Goal: Information Seeking & Learning: Check status

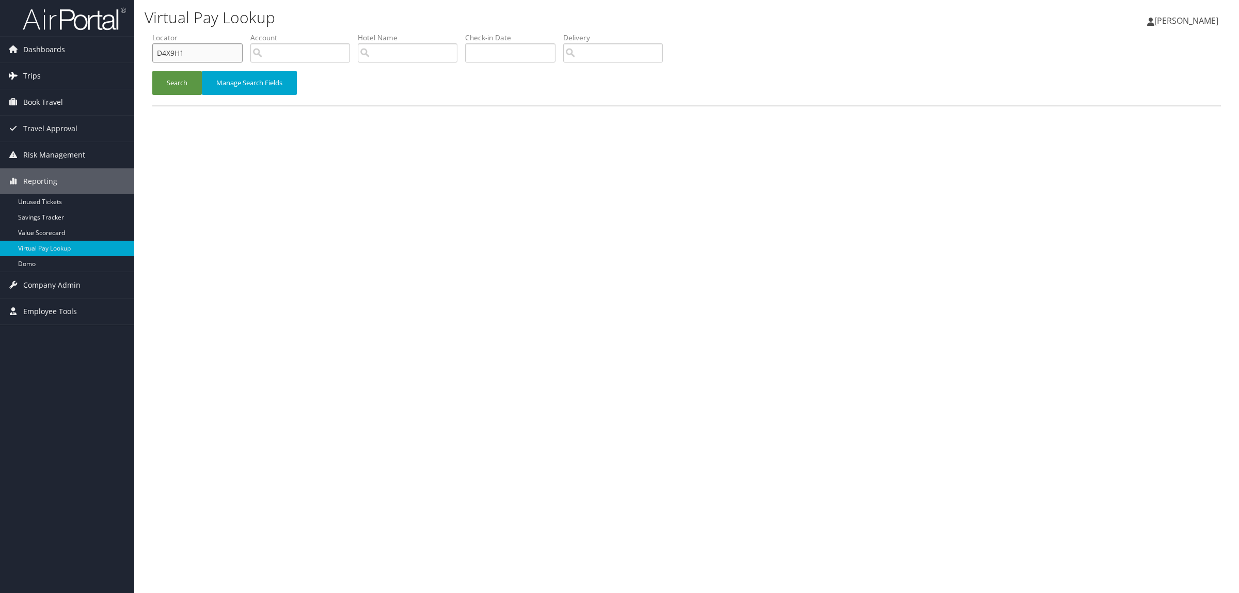
drag, startPoint x: 207, startPoint y: 52, endPoint x: 106, endPoint y: 66, distance: 102.2
click at [107, 66] on div "Dashboards AirPortal 360™ (Manager) AirPortal 360™ (Agent) My Travel Dashboard …" at bounding box center [619, 296] width 1239 height 593
paste input "7FRS3"
type input "D7FRS3"
click at [173, 73] on button "Search" at bounding box center [177, 83] width 50 height 24
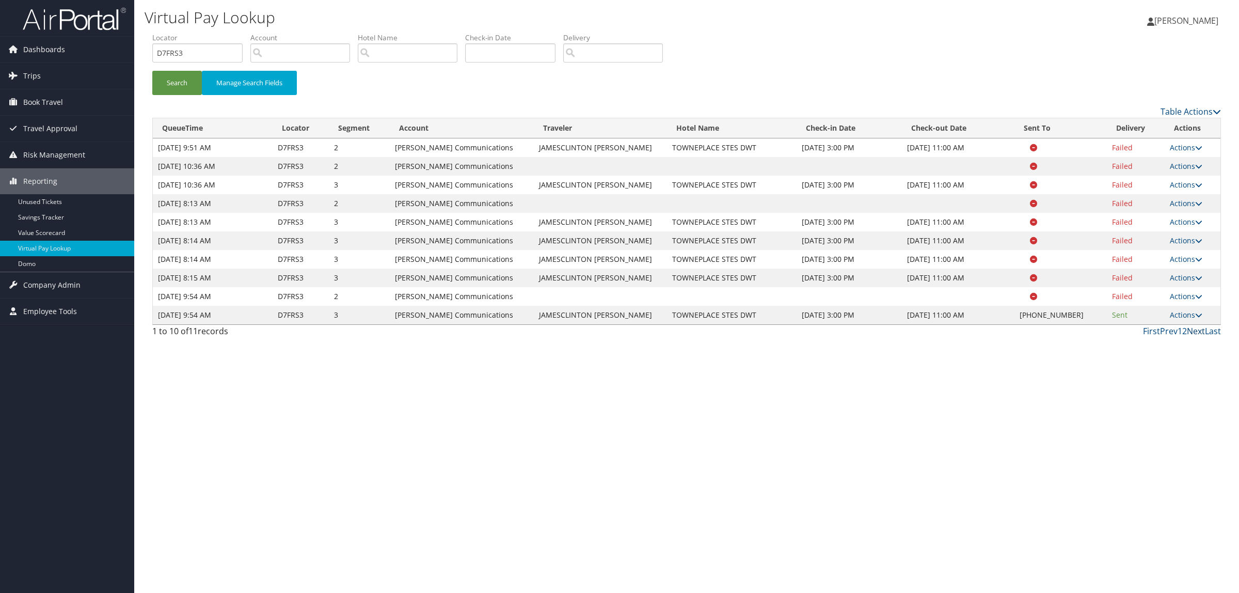
click at [1187, 328] on link "Next" at bounding box center [1196, 330] width 18 height 11
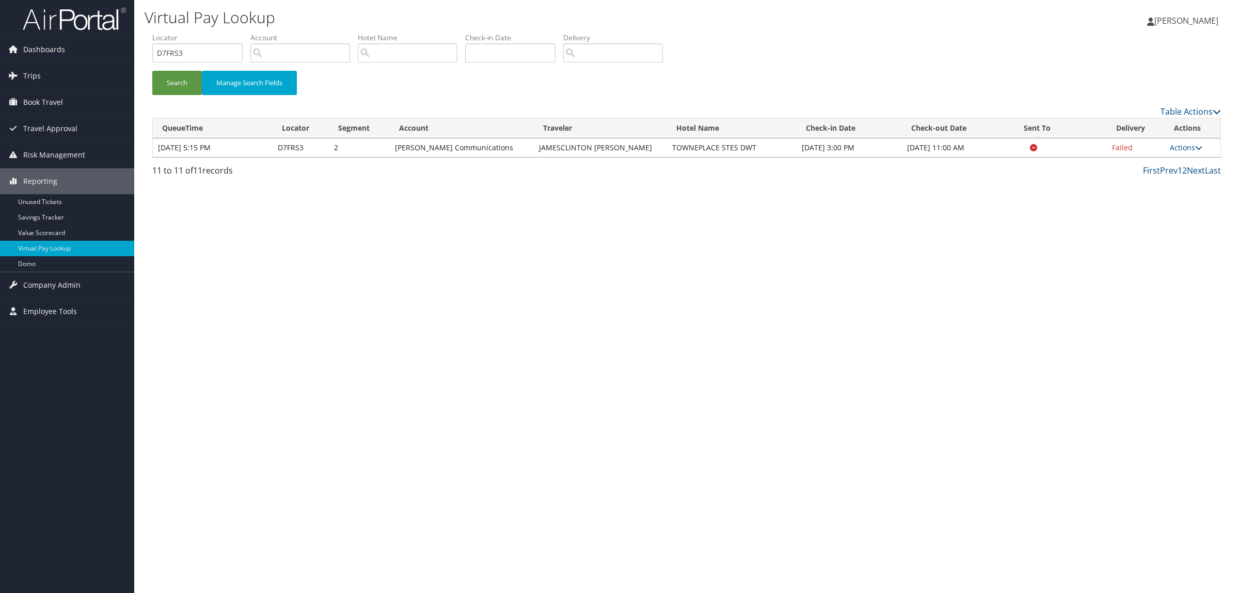
click at [1178, 166] on link "1" at bounding box center [1180, 170] width 5 height 11
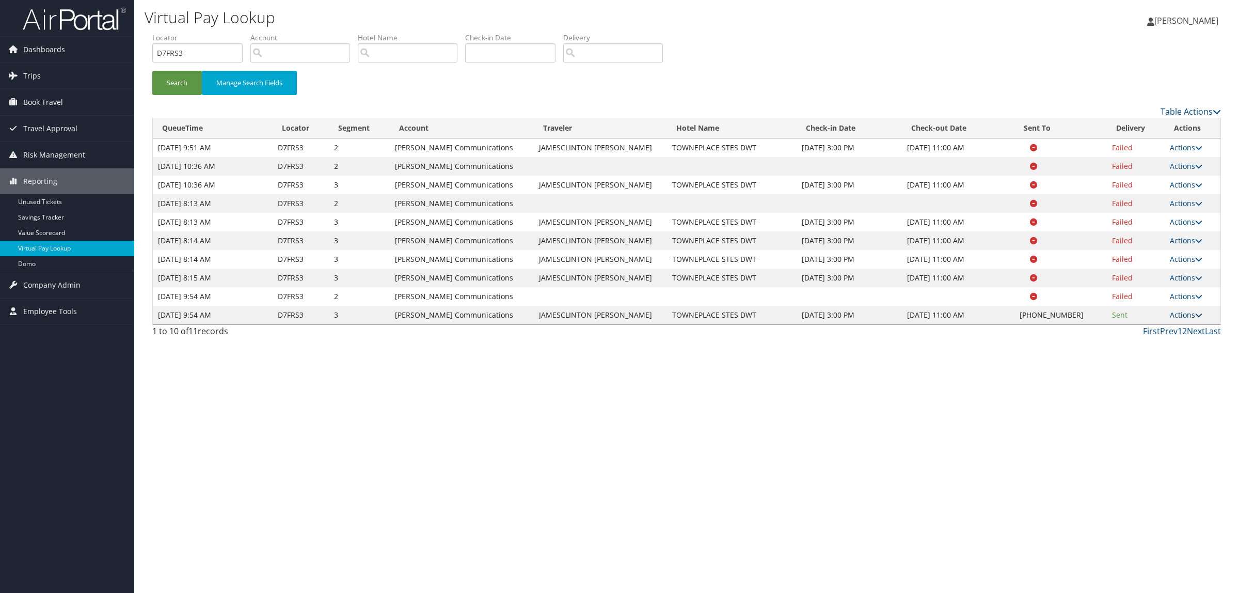
click at [1180, 315] on link "Actions" at bounding box center [1186, 315] width 33 height 10
click at [1155, 335] on link "Resend" at bounding box center [1156, 330] width 88 height 18
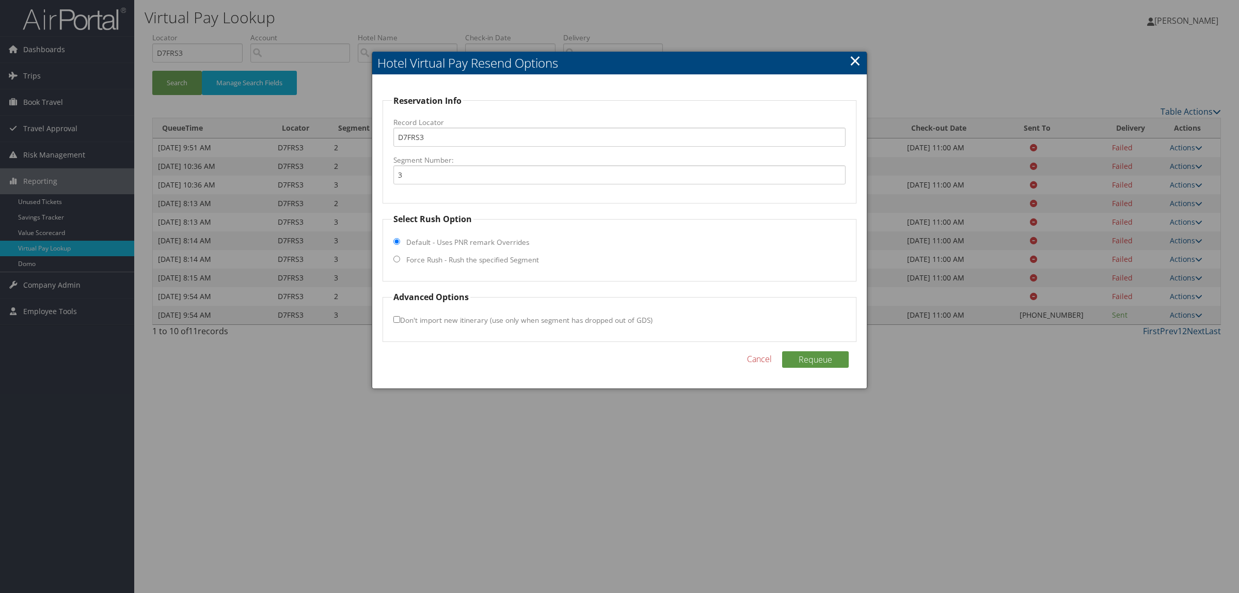
click at [498, 257] on label "Force Rush - Rush the specified Segment" at bounding box center [472, 260] width 133 height 10
click at [400, 257] on input "Force Rush - Rush the specified Segment" at bounding box center [396, 259] width 7 height 7
radio input "true"
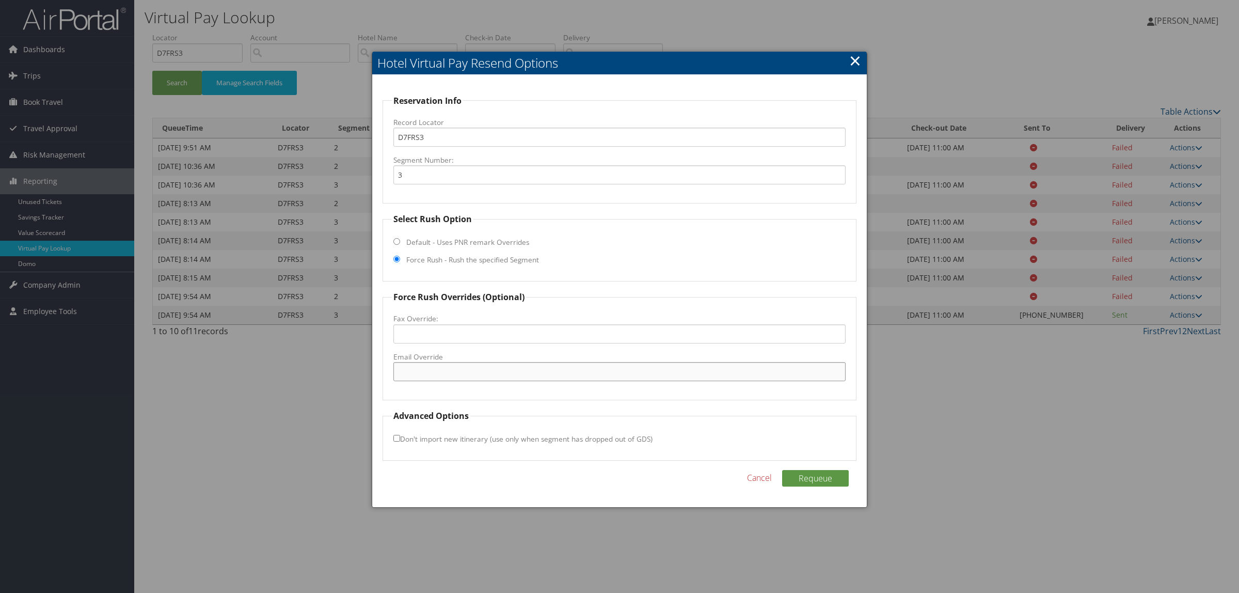
click at [473, 375] on input "Email Override" at bounding box center [619, 371] width 452 height 19
paste input "RYAN.HUBBARD@MARRIOTT.COM"
type input "RYAN.HUBBARD@MARRIOTT.COM"
click at [811, 477] on button "Requeue" at bounding box center [815, 478] width 67 height 17
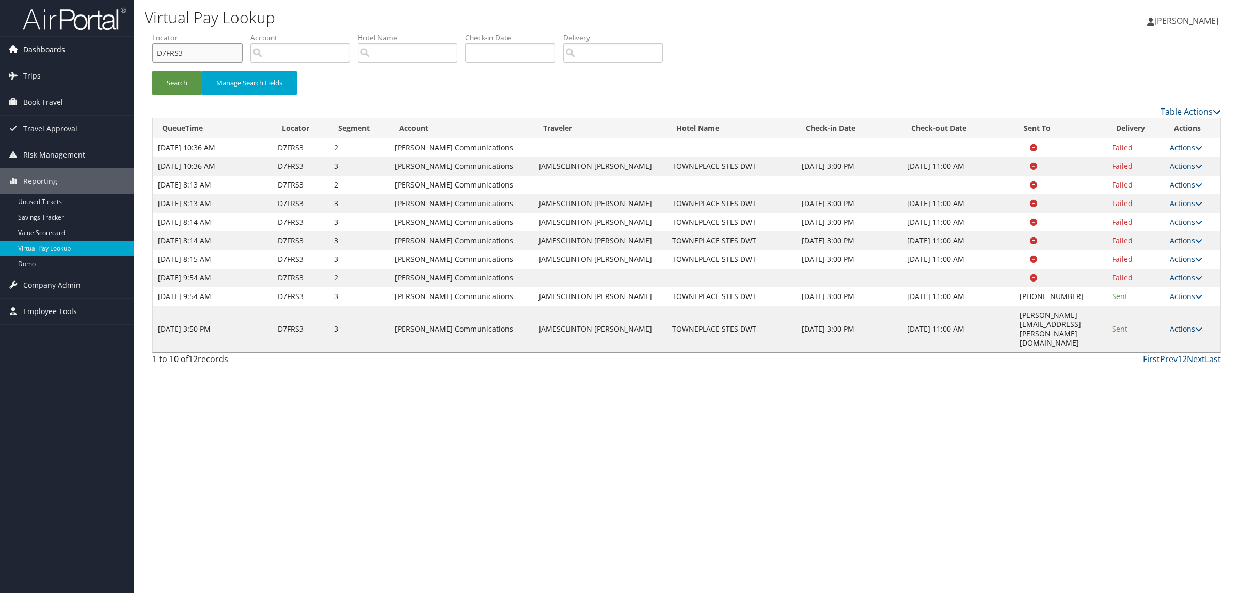
drag, startPoint x: 207, startPoint y: 54, endPoint x: 120, endPoint y: 56, distance: 86.2
click at [120, 56] on div "Dashboards AirPortal 360™ (Manager) AirPortal 360™ (Agent) My Travel Dashboard …" at bounding box center [619, 296] width 1239 height 593
paste input "0KVWB"
type input "D0KVWB"
click at [165, 85] on button "Search" at bounding box center [177, 83] width 50 height 24
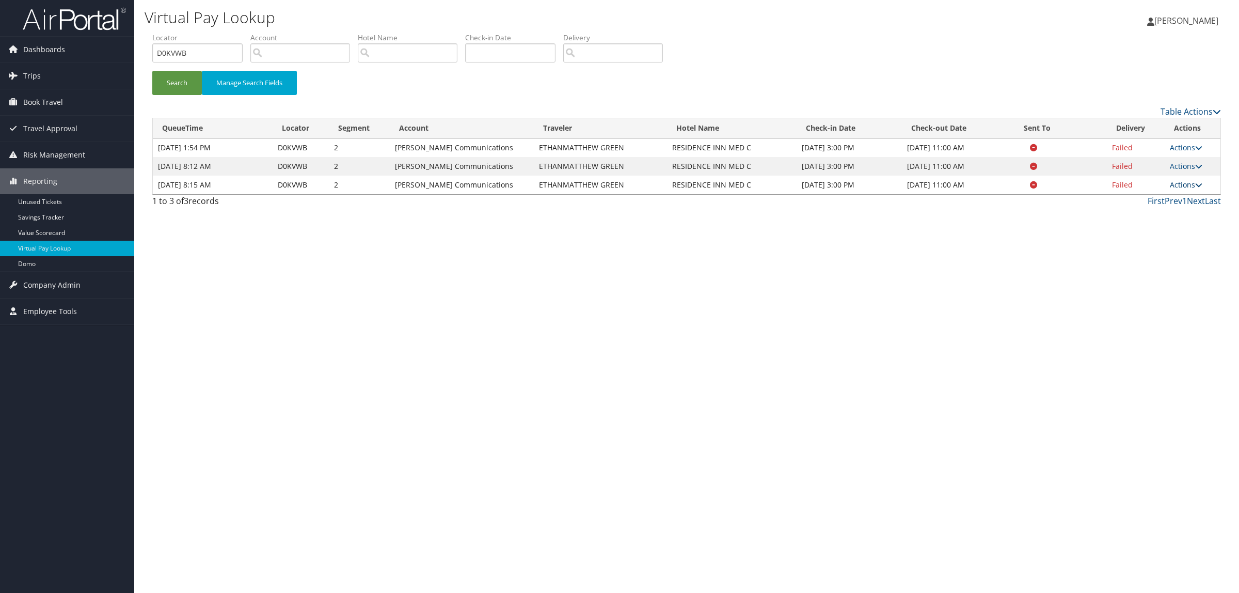
click at [1194, 181] on link "Actions" at bounding box center [1186, 185] width 33 height 10
click at [1178, 215] on link "Logs" at bounding box center [1167, 218] width 65 height 18
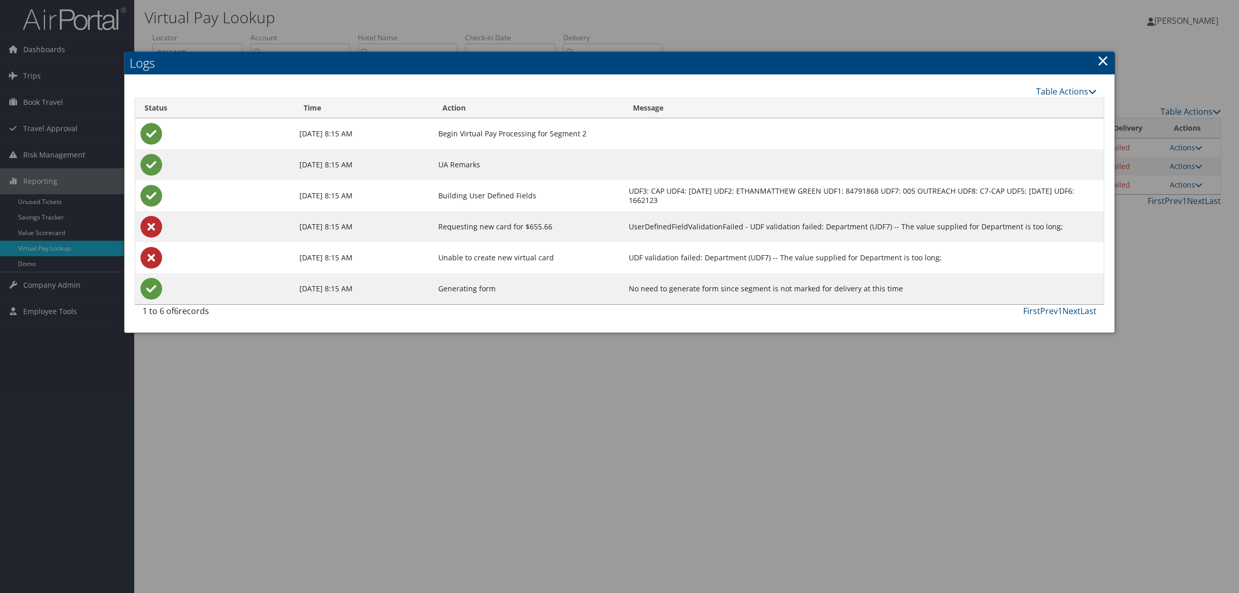
click at [785, 440] on div at bounding box center [619, 296] width 1239 height 593
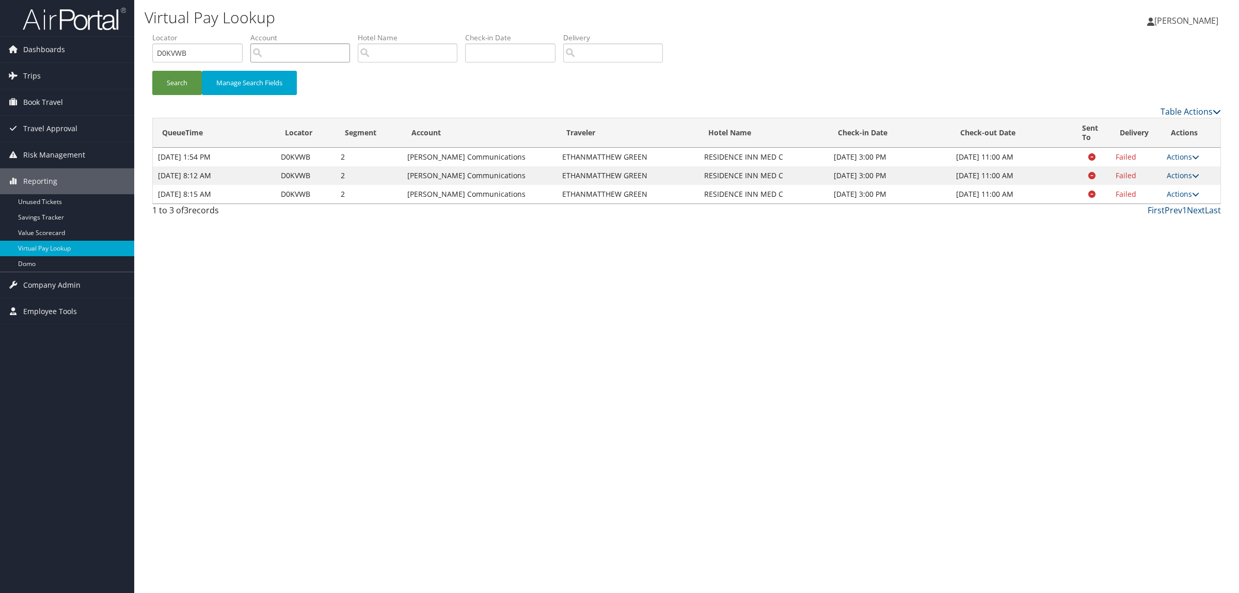
click at [276, 47] on input "search" at bounding box center [300, 52] width 100 height 19
paste input "07-"
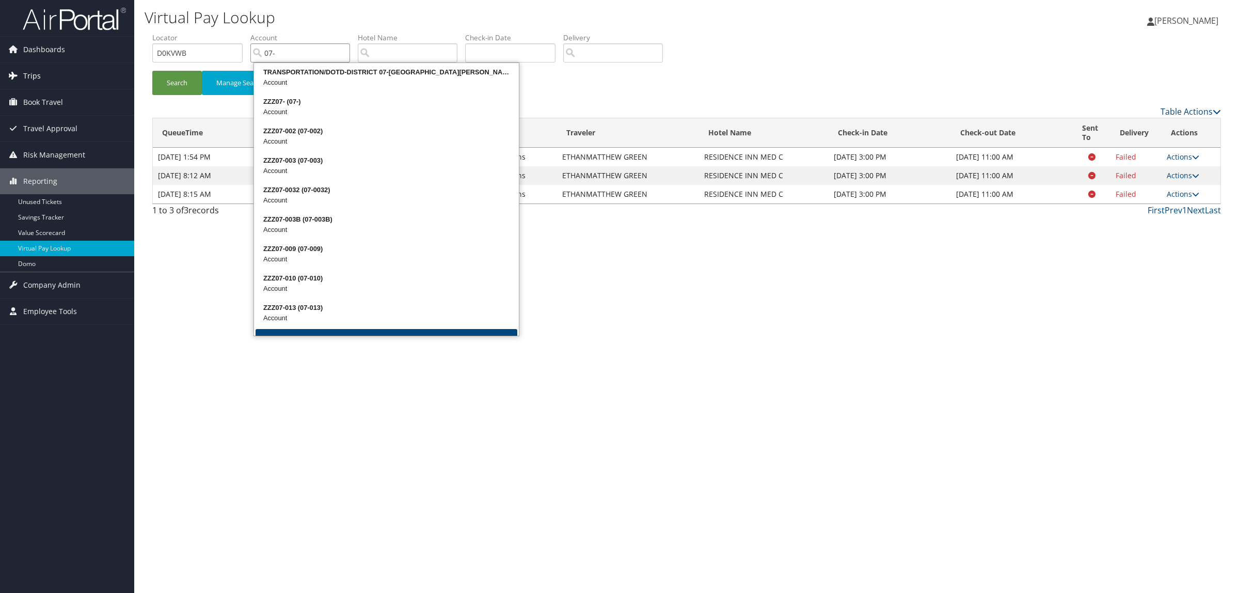
type input "07-"
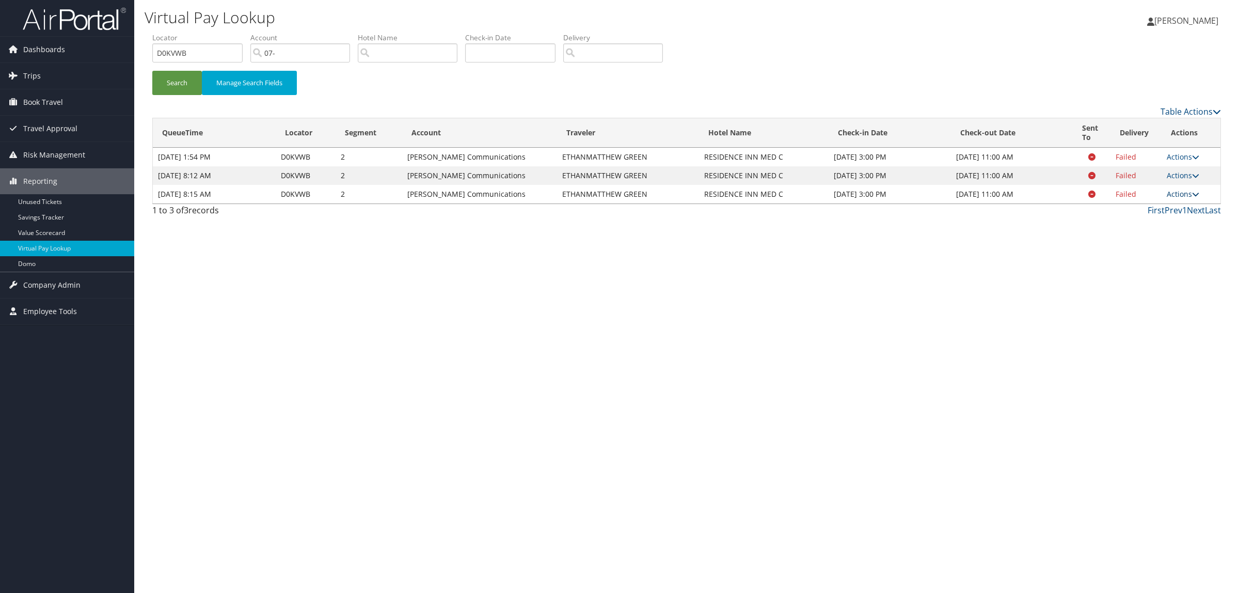
click at [1172, 195] on link "Actions" at bounding box center [1183, 194] width 33 height 10
click at [1163, 246] on link "View Itinerary" at bounding box center [1164, 244] width 65 height 18
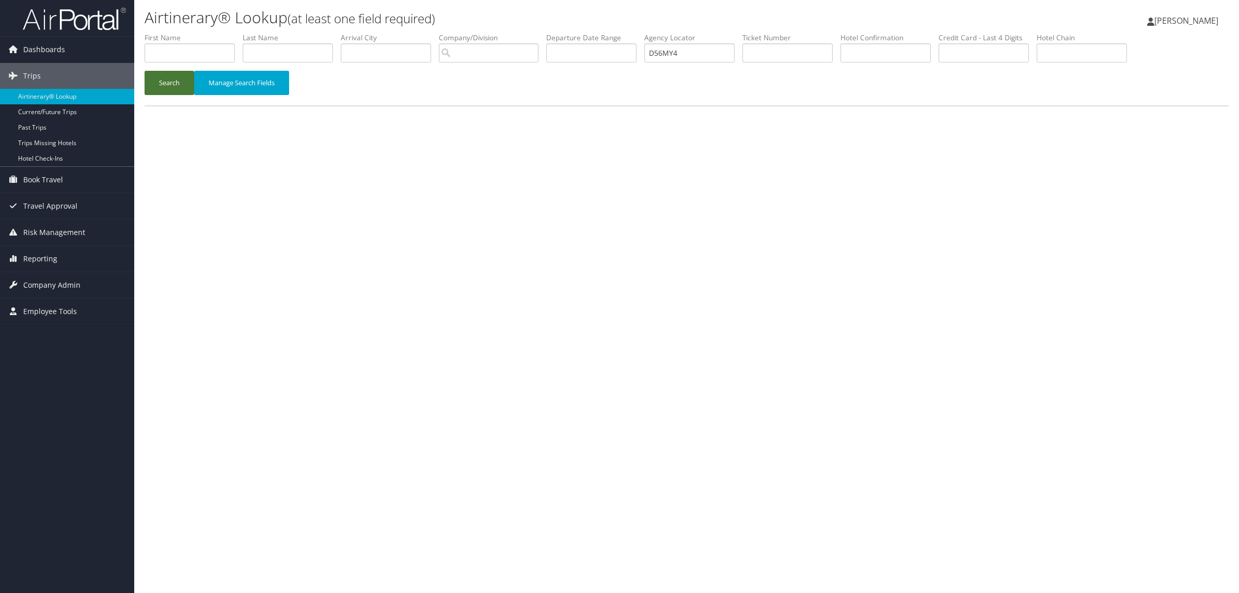
click at [156, 81] on button "Search" at bounding box center [170, 83] width 50 height 24
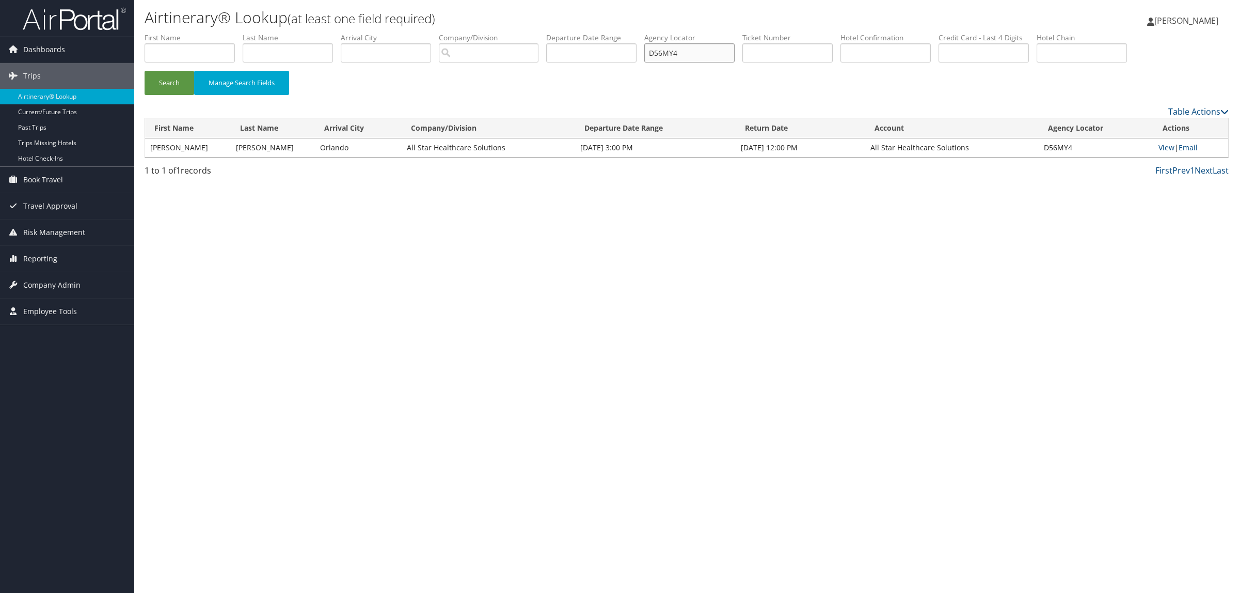
drag, startPoint x: 724, startPoint y: 49, endPoint x: 383, endPoint y: 73, distance: 341.6
click at [418, 73] on form "First Name Last Name Departure City Arrival City Company/Division Airport/City …" at bounding box center [687, 69] width 1084 height 72
paste input "7FRS3"
type input "D7FRS3"
click at [173, 82] on button "Search" at bounding box center [170, 83] width 50 height 24
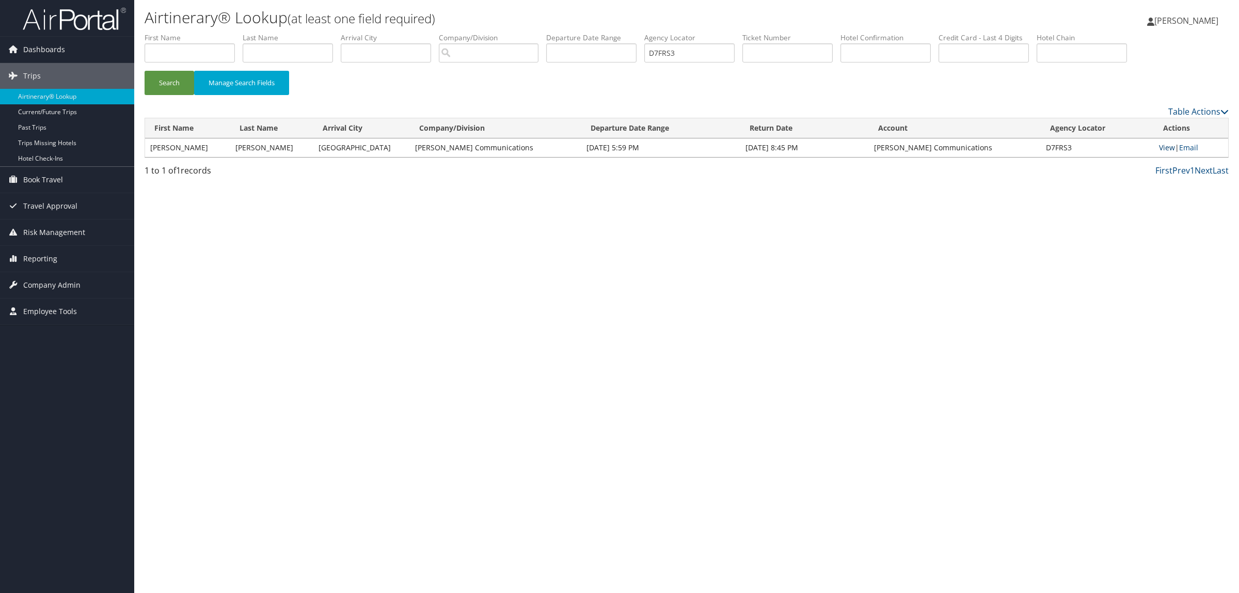
click at [1170, 145] on link "View" at bounding box center [1167, 147] width 16 height 10
click at [208, 47] on input "text" at bounding box center [190, 52] width 90 height 19
type input "ethan"
type input "green"
drag, startPoint x: 677, startPoint y: 60, endPoint x: 600, endPoint y: 58, distance: 77.5
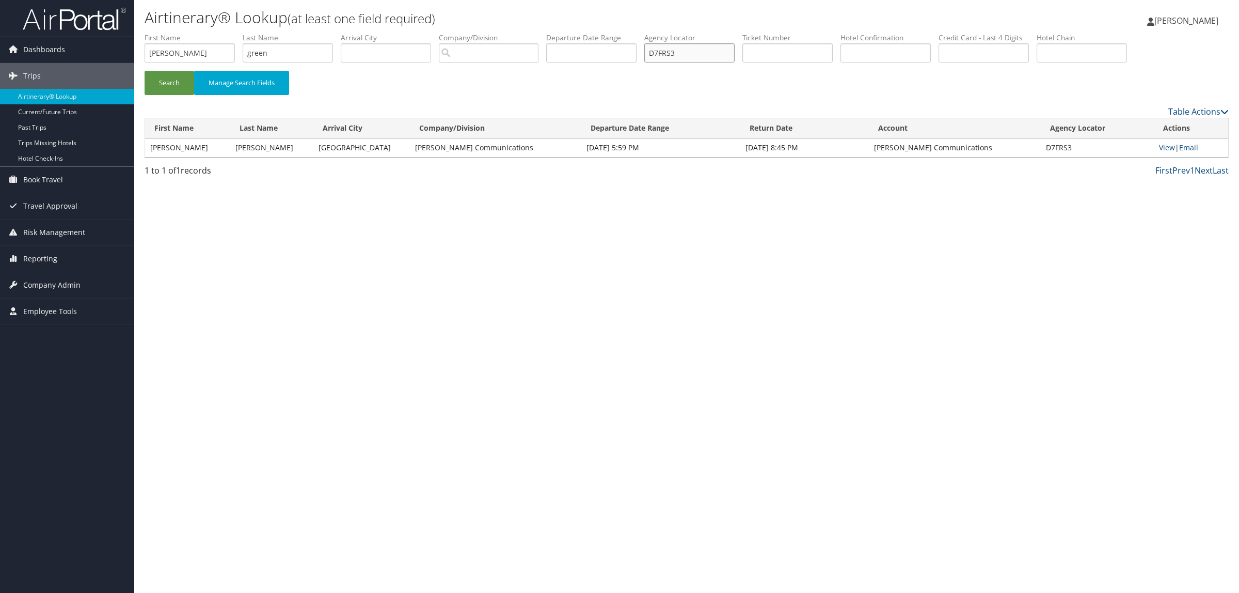
click at [600, 33] on ul "First Name ethan Last Name green Departure City Arrival City Company/Division A…" at bounding box center [687, 33] width 1084 height 0
click at [466, 57] on input "search" at bounding box center [489, 52] width 100 height 19
click at [591, 45] on input "text" at bounding box center [591, 52] width 90 height 19
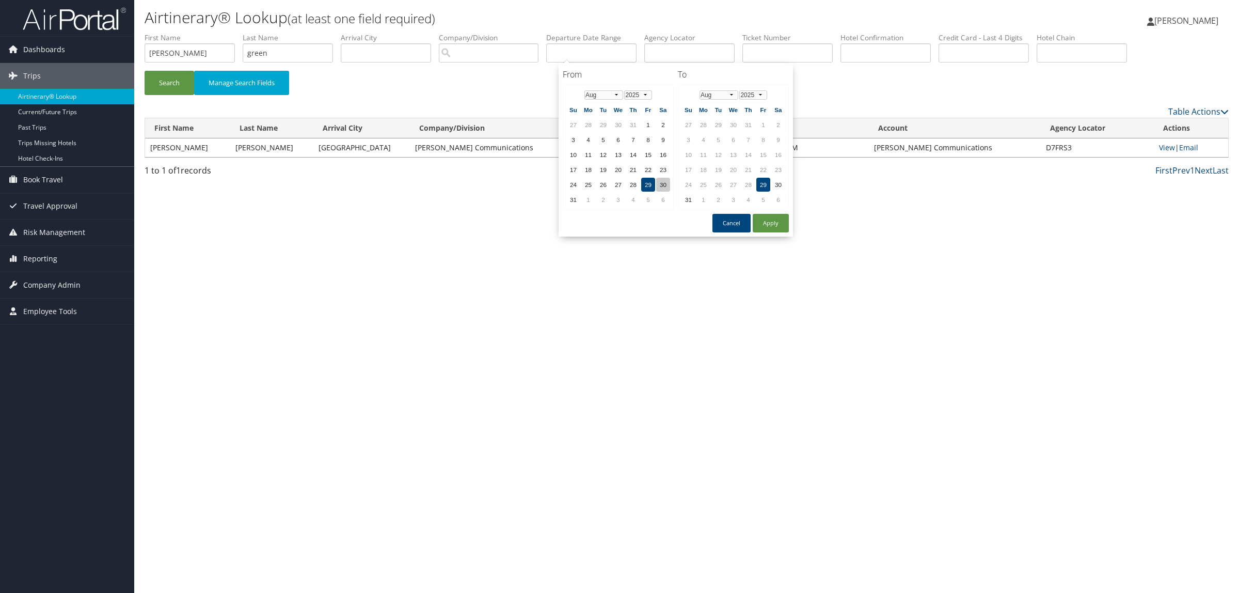
click at [659, 179] on td "30" at bounding box center [663, 185] width 14 height 14
click at [757, 217] on button "Apply" at bounding box center [771, 223] width 36 height 19
type input "08/30/2025"
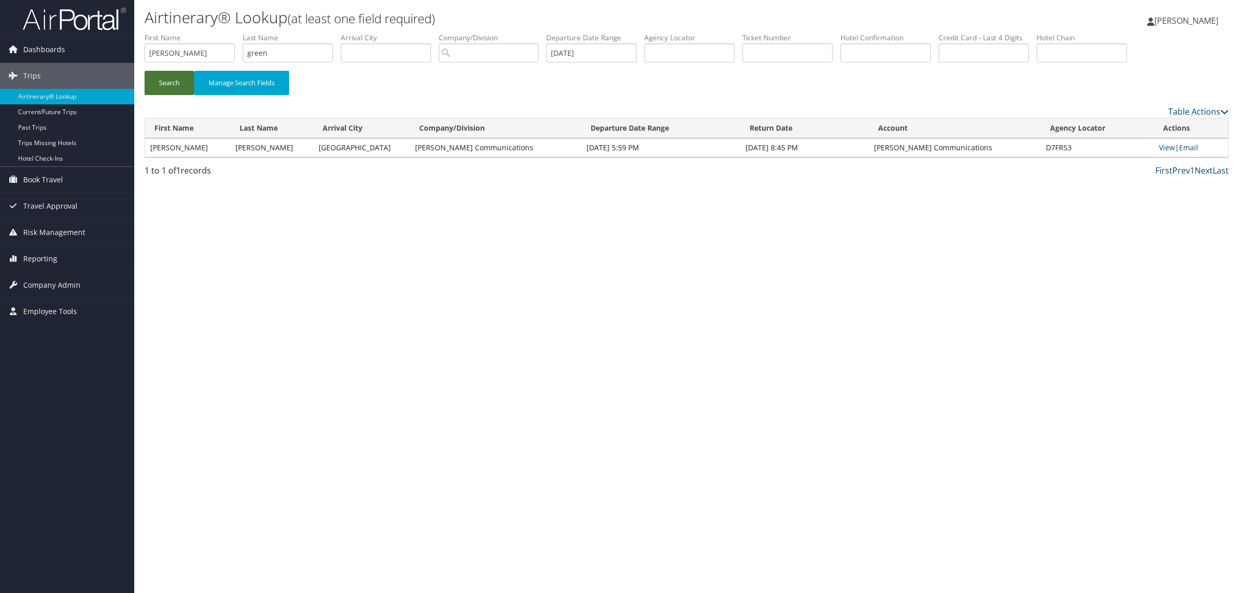
click at [174, 80] on button "Search" at bounding box center [170, 83] width 50 height 24
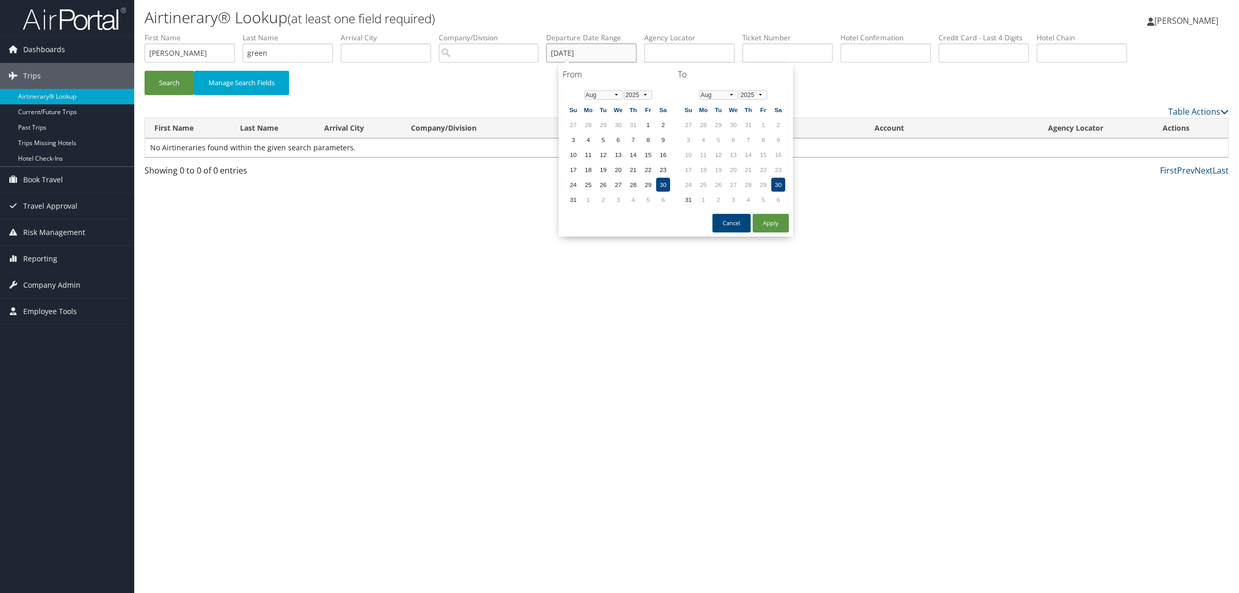
drag, startPoint x: 606, startPoint y: 58, endPoint x: 514, endPoint y: 55, distance: 91.5
click at [514, 33] on ul "First Name ethan Last Name green Departure City Arrival City Company/Division A…" at bounding box center [687, 33] width 1084 height 0
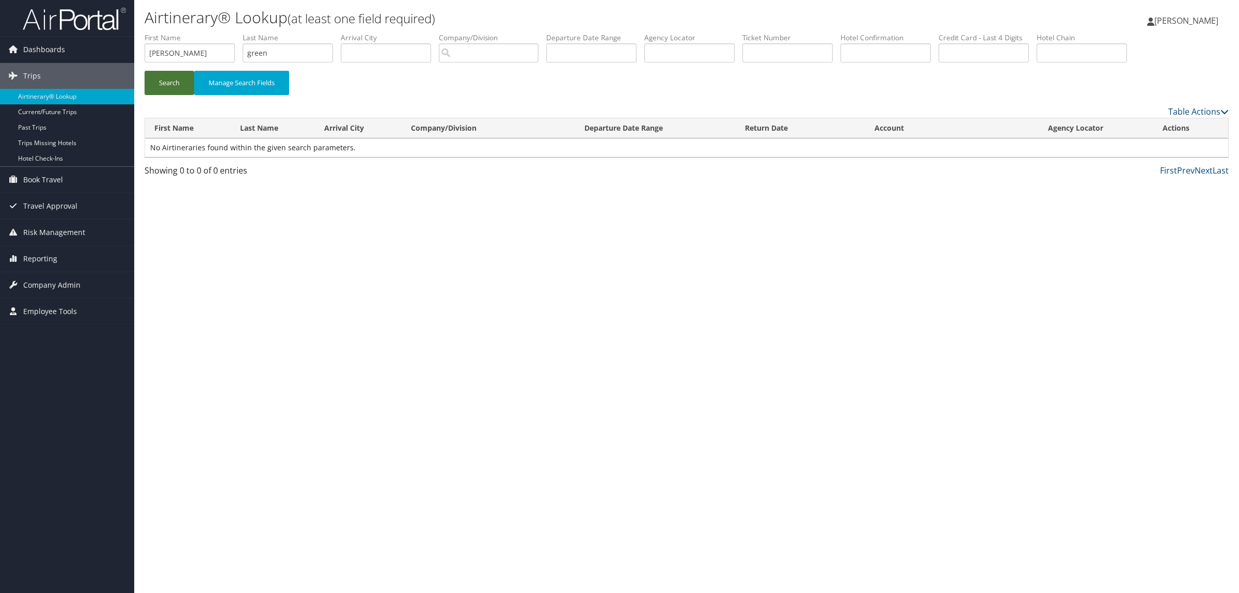
click at [176, 82] on button "Search" at bounding box center [170, 83] width 50 height 24
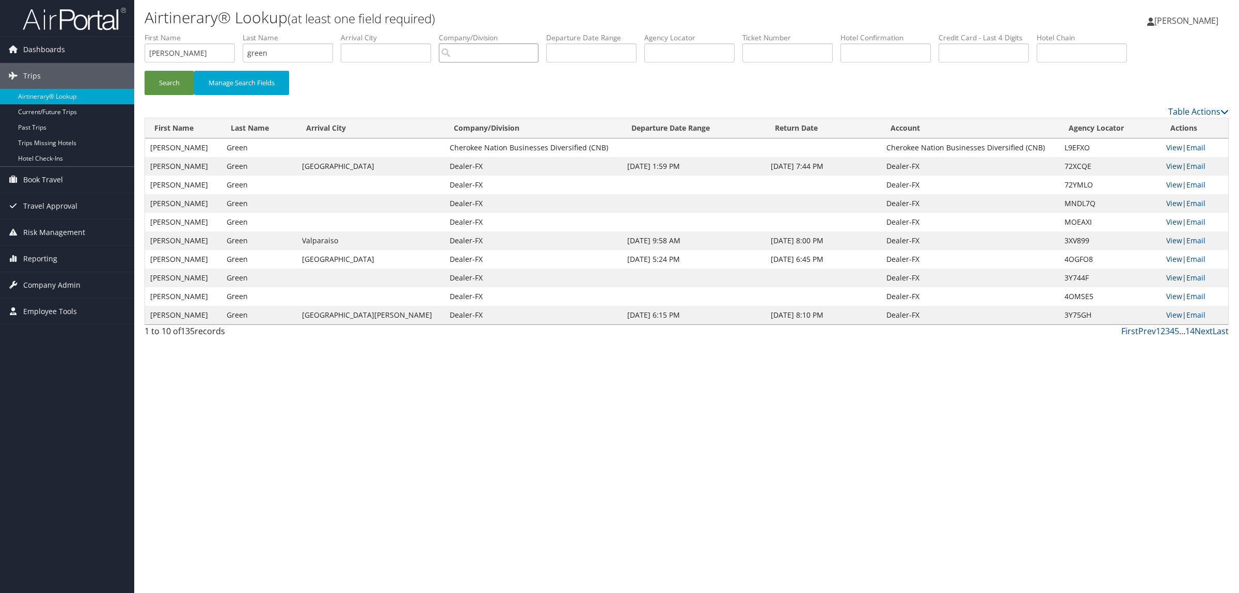
click at [510, 53] on input "search" at bounding box center [489, 52] width 100 height 19
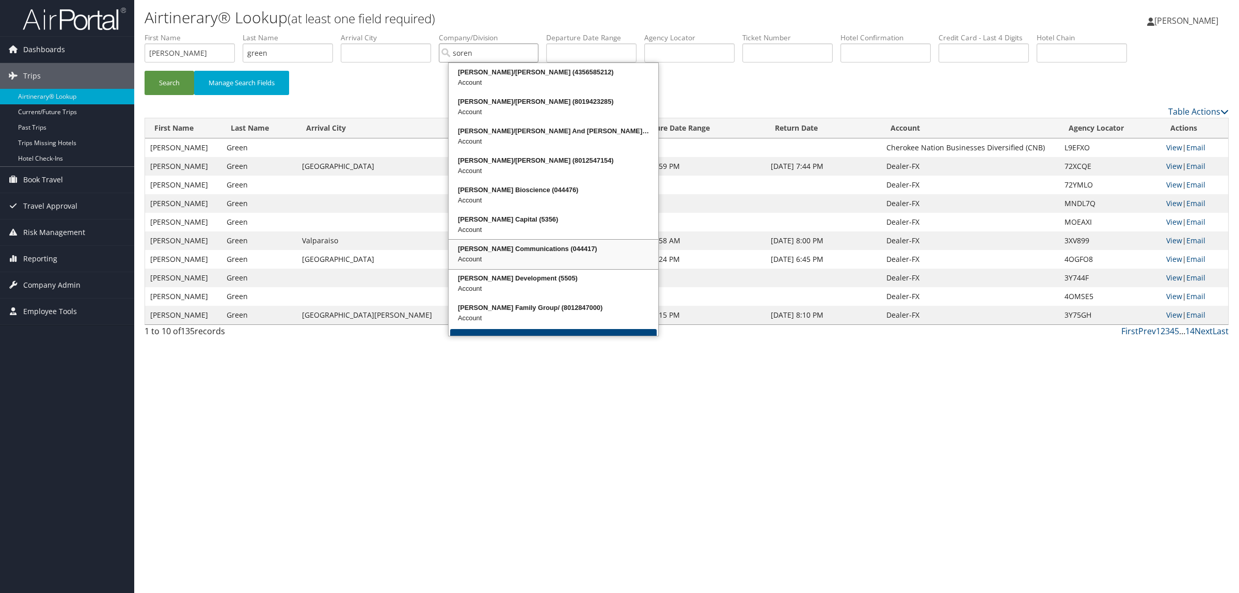
click at [566, 249] on div "Sorenson Communications (044417)" at bounding box center [553, 249] width 207 height 10
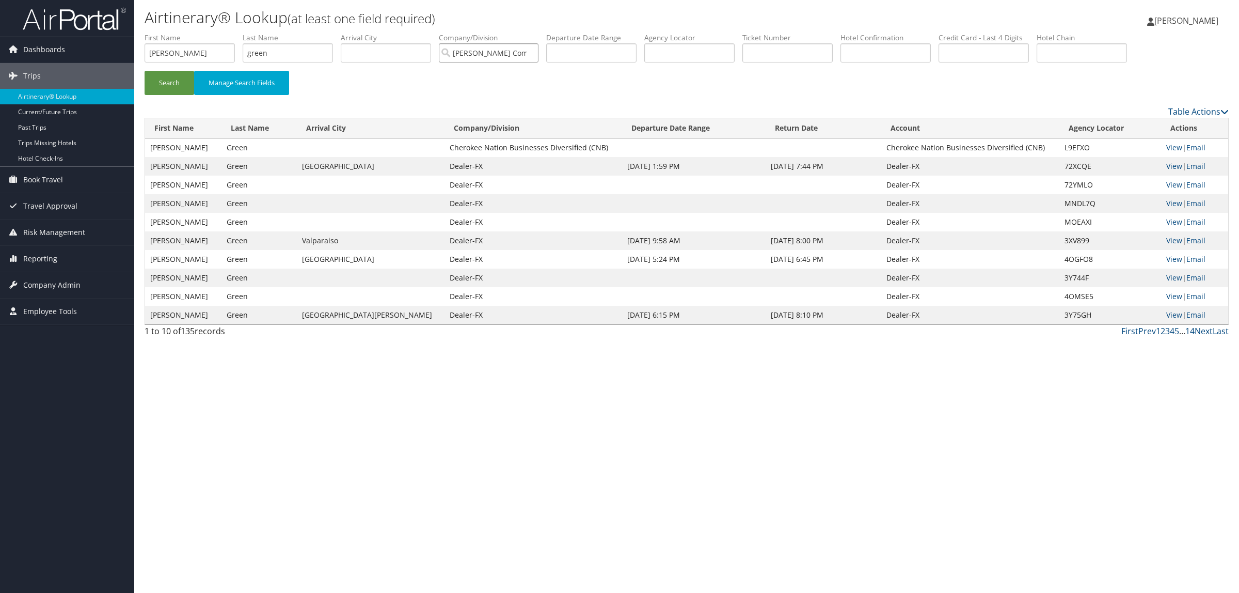
type input "Sorenson Communications"
drag, startPoint x: 187, startPoint y: 46, endPoint x: 0, endPoint y: 54, distance: 187.6
click at [0, 54] on div "Dashboards AirPortal 360™ (Manager) AirPortal 360™ (Agent) My Travel Dashboard …" at bounding box center [619, 296] width 1239 height 593
click at [590, 57] on input "text" at bounding box center [591, 52] width 90 height 19
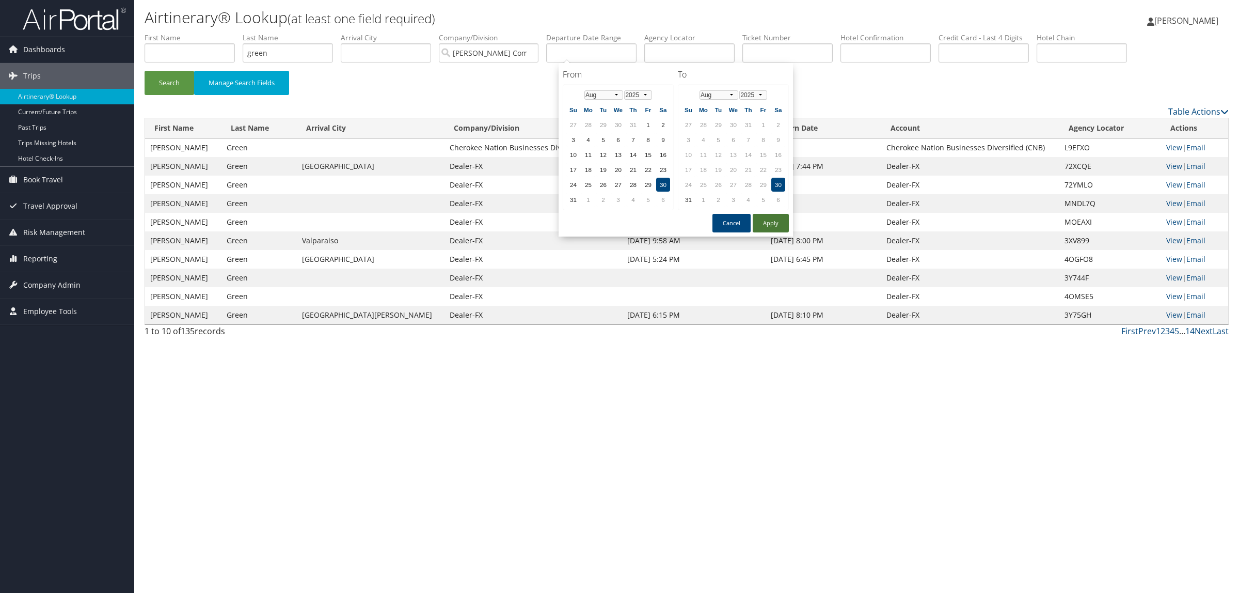
click at [766, 225] on button "Apply" at bounding box center [771, 223] width 36 height 19
type input "08/30/2025"
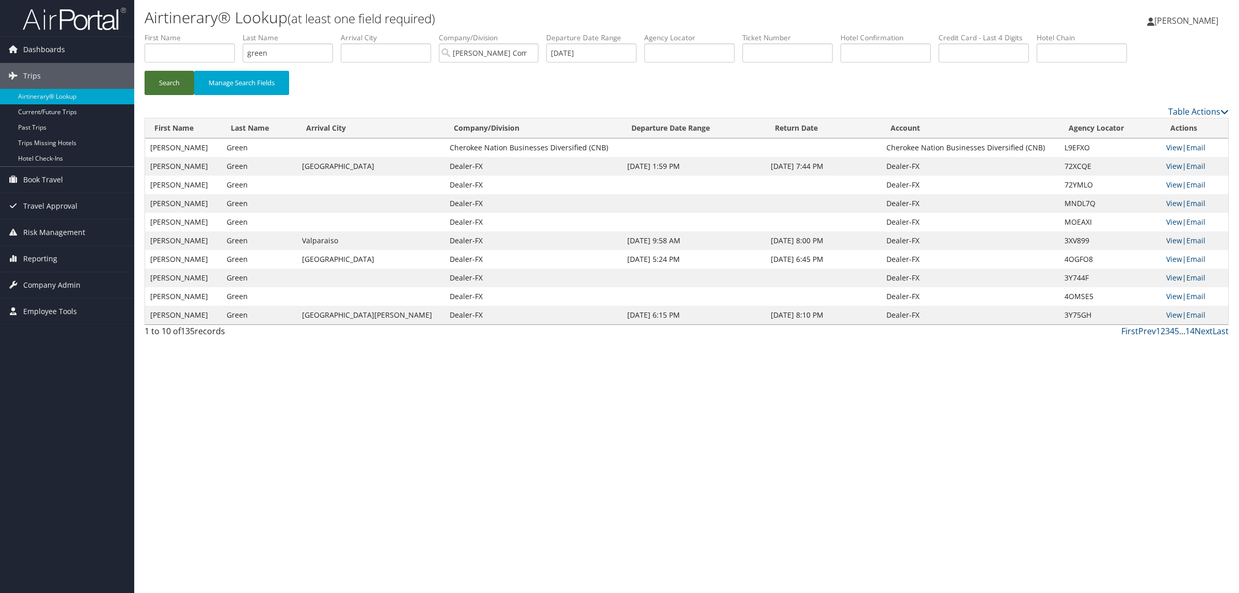
click at [163, 89] on button "Search" at bounding box center [170, 83] width 50 height 24
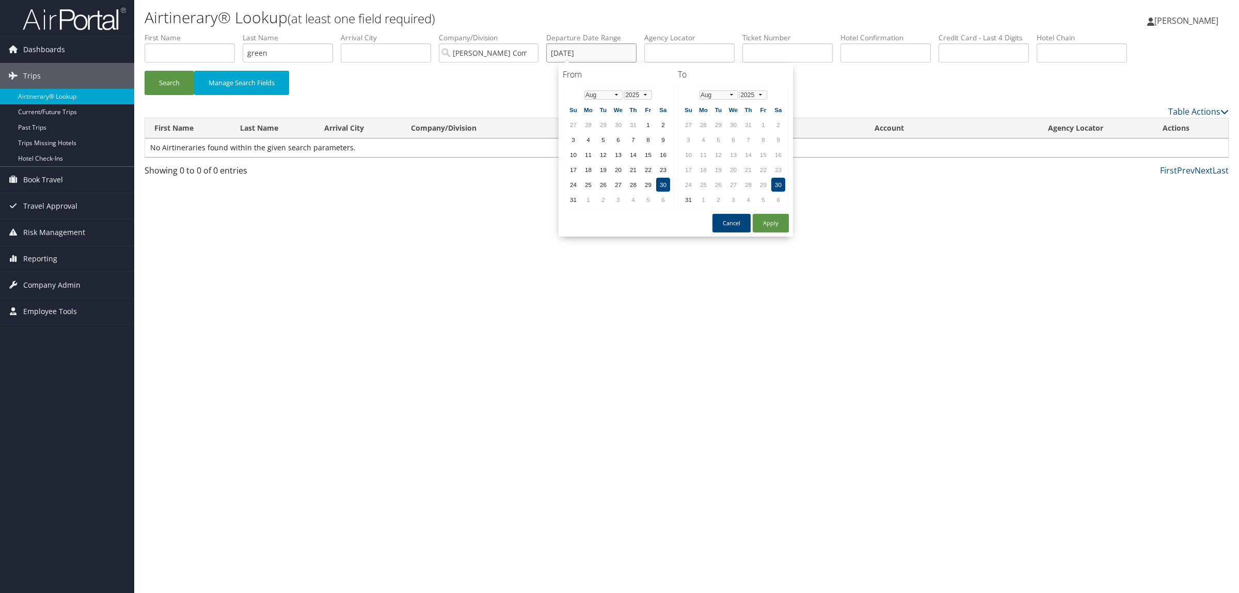
drag, startPoint x: 619, startPoint y: 53, endPoint x: 390, endPoint y: 61, distance: 228.9
click at [390, 33] on ul "First Name Last Name green Departure City Arrival City Company/Division Sorenso…" at bounding box center [687, 33] width 1084 height 0
click at [182, 78] on button "Search" at bounding box center [170, 83] width 50 height 24
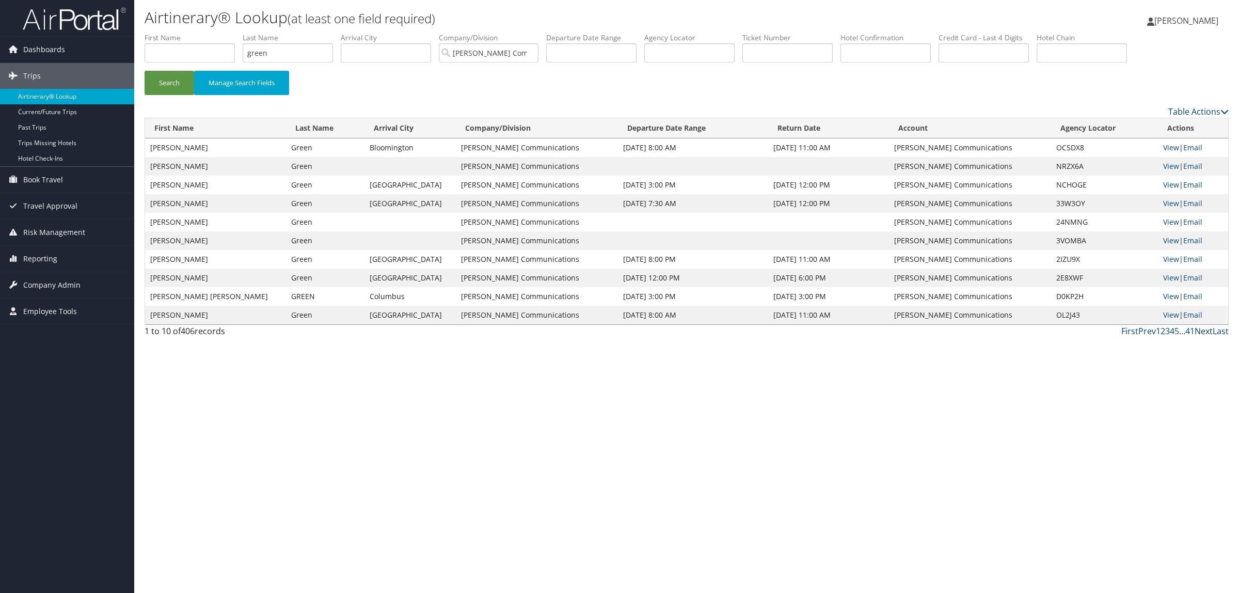
click at [1203, 328] on link "Next" at bounding box center [1204, 330] width 18 height 11
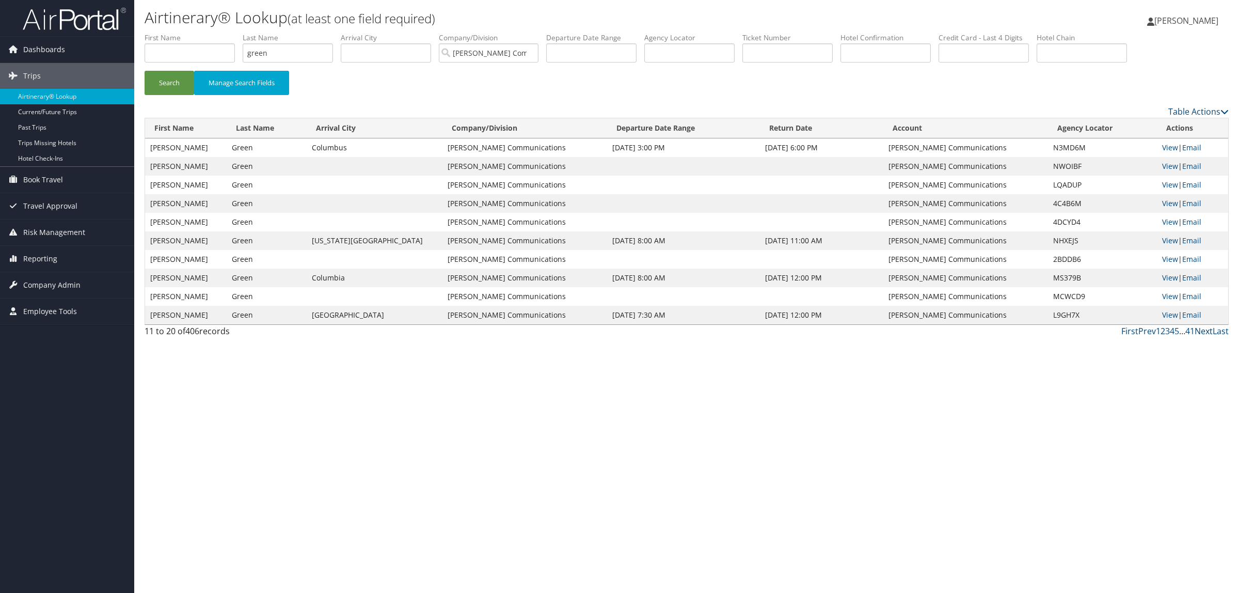
click at [1204, 332] on link "Next" at bounding box center [1204, 330] width 18 height 11
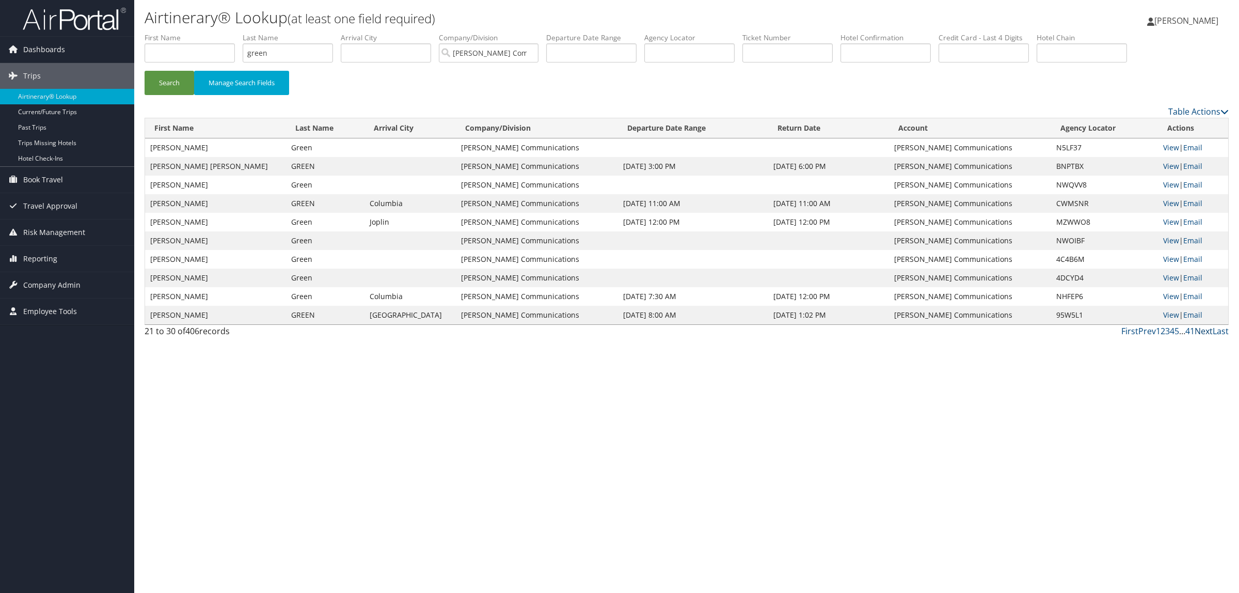
click at [1204, 332] on link "Next" at bounding box center [1204, 330] width 18 height 11
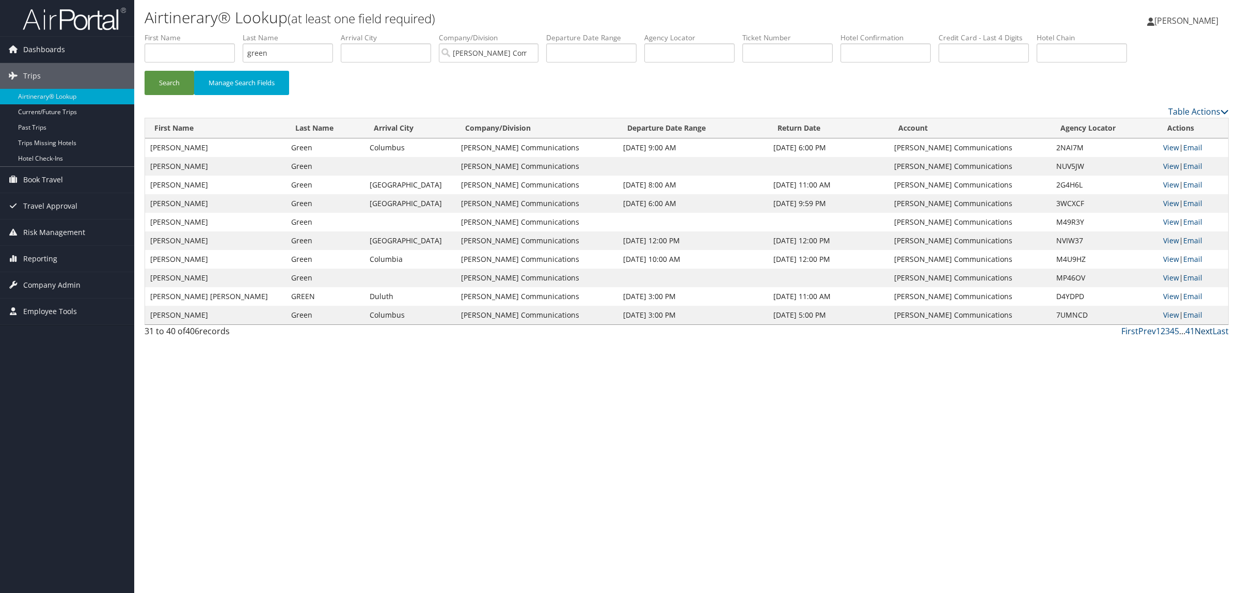
click at [1204, 332] on link "Next" at bounding box center [1204, 330] width 18 height 11
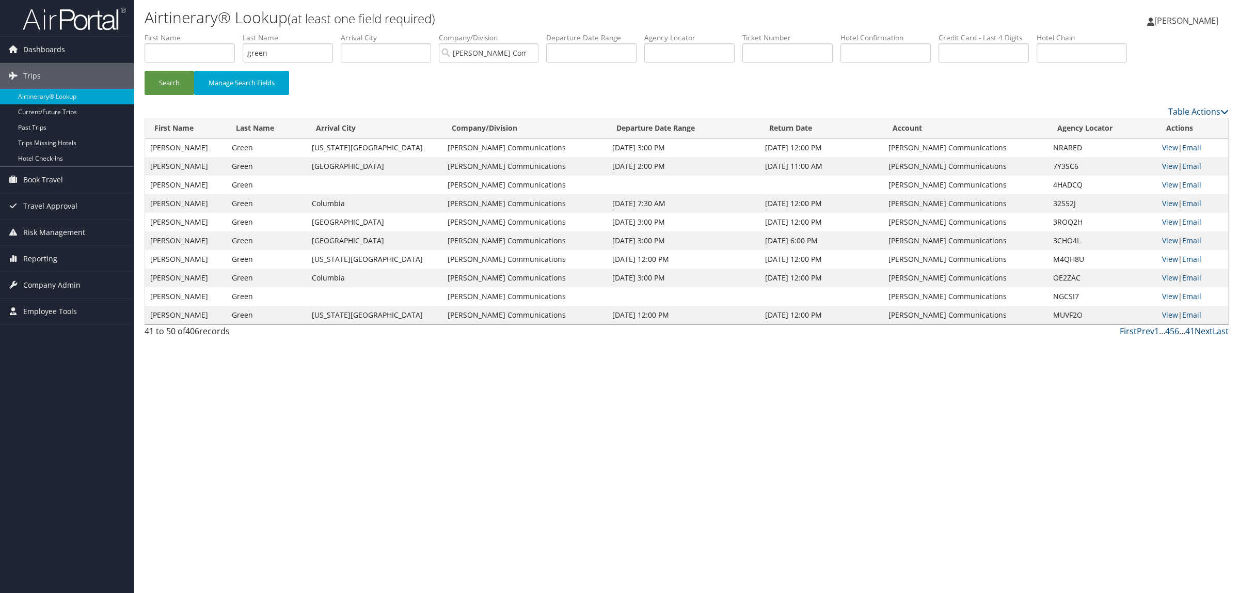
click at [1204, 332] on link "Next" at bounding box center [1204, 330] width 18 height 11
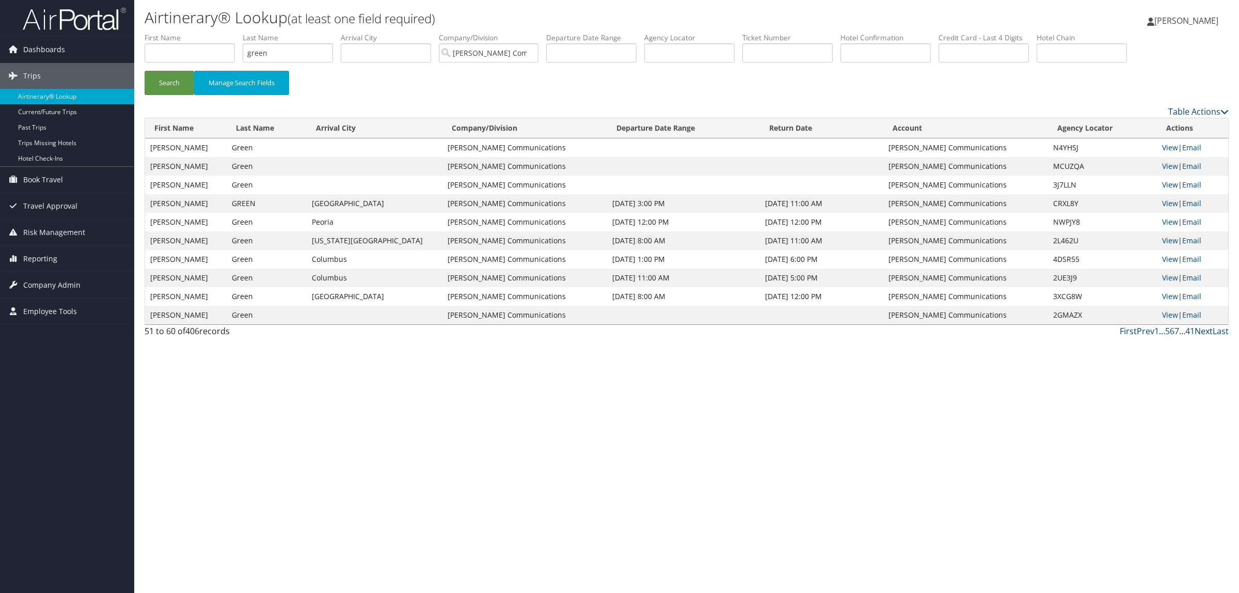
click at [1204, 332] on link "Next" at bounding box center [1204, 330] width 18 height 11
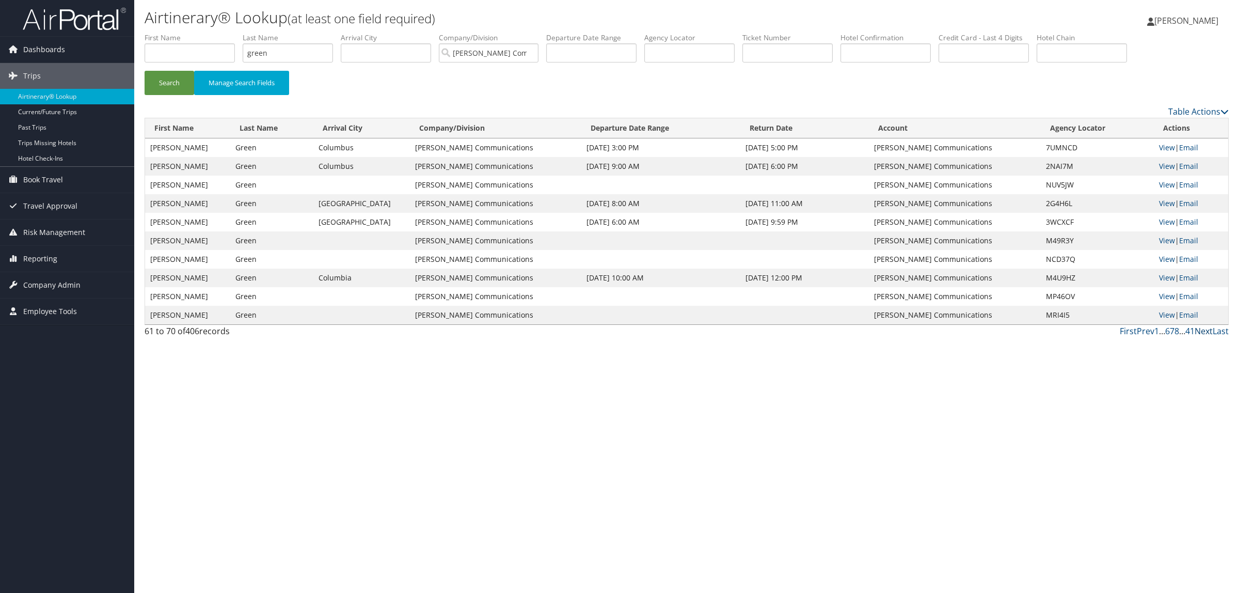
click at [1203, 329] on link "Next" at bounding box center [1204, 330] width 18 height 11
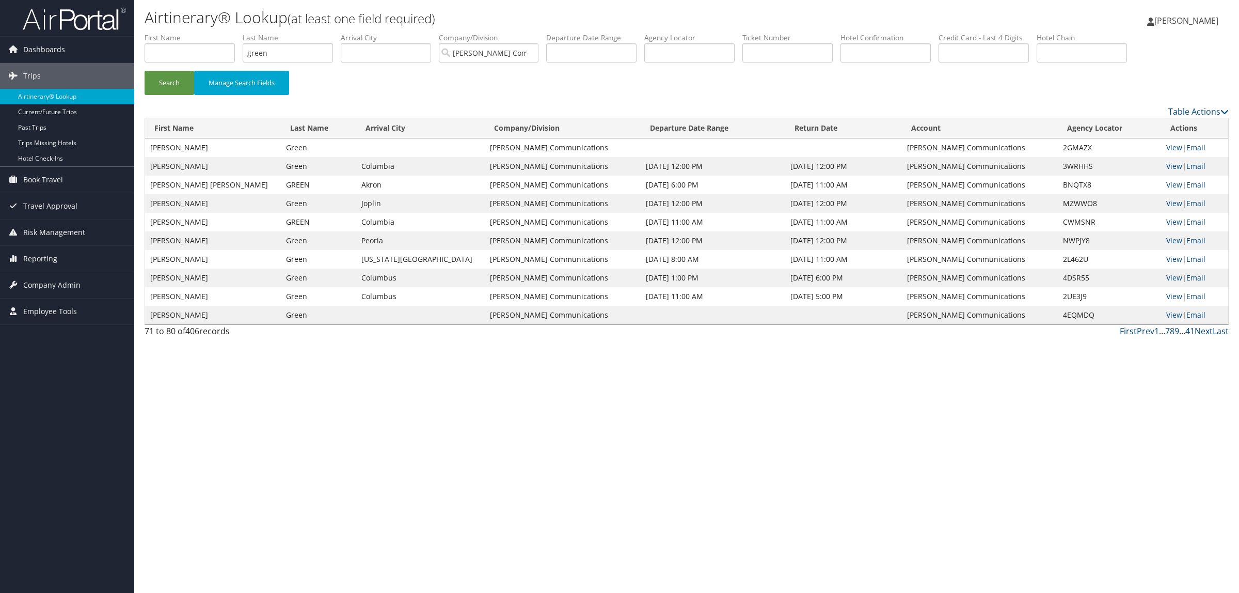
click at [1204, 333] on link "Next" at bounding box center [1204, 330] width 18 height 11
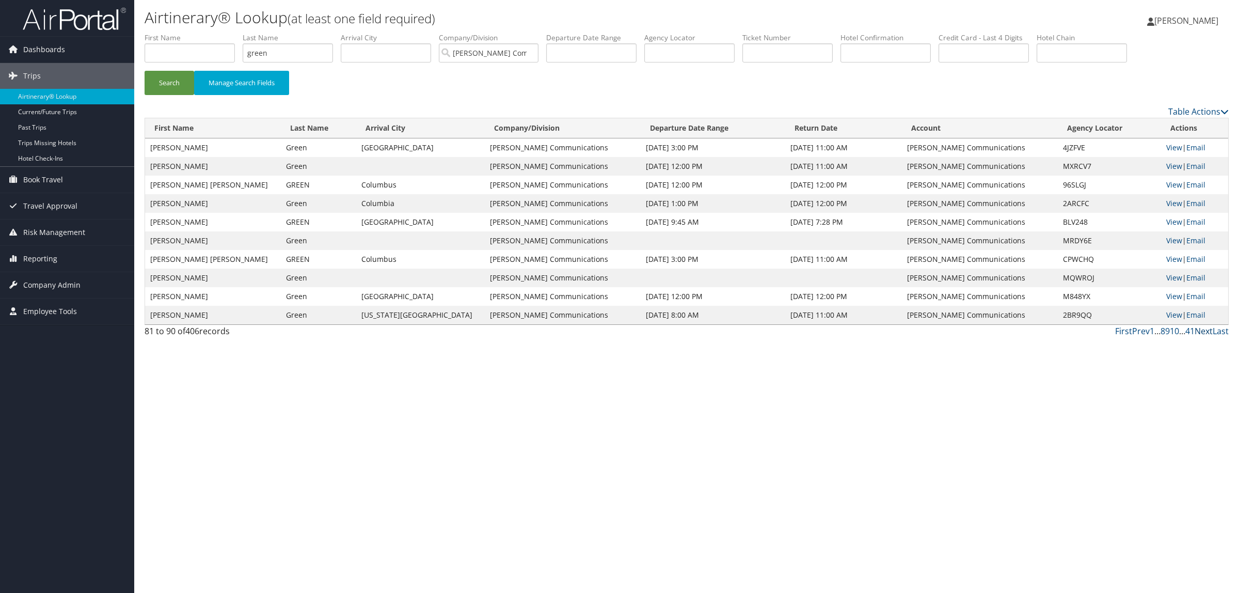
click at [1204, 333] on link "Next" at bounding box center [1204, 330] width 18 height 11
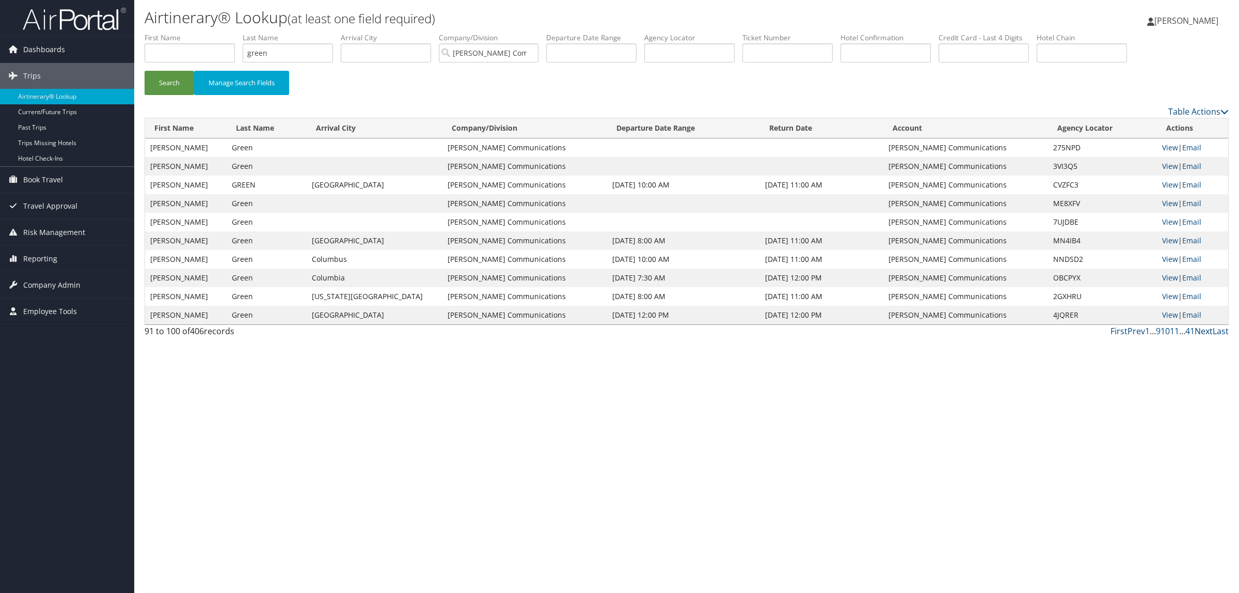
click at [1202, 336] on link "Next" at bounding box center [1204, 330] width 18 height 11
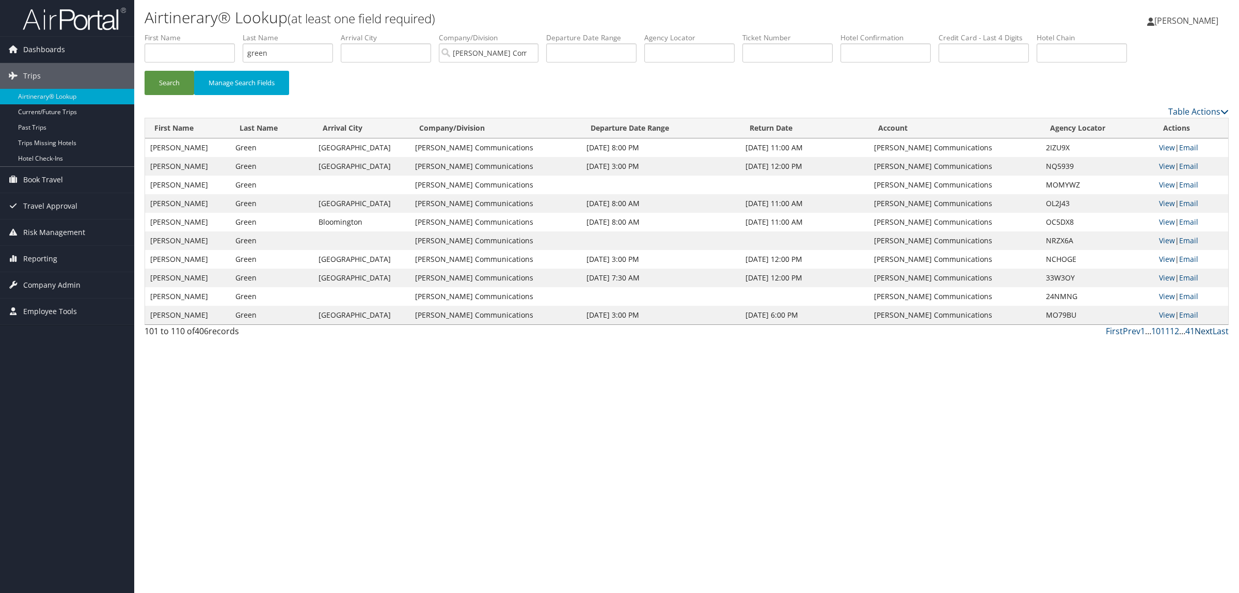
click at [1204, 329] on link "Next" at bounding box center [1204, 330] width 18 height 11
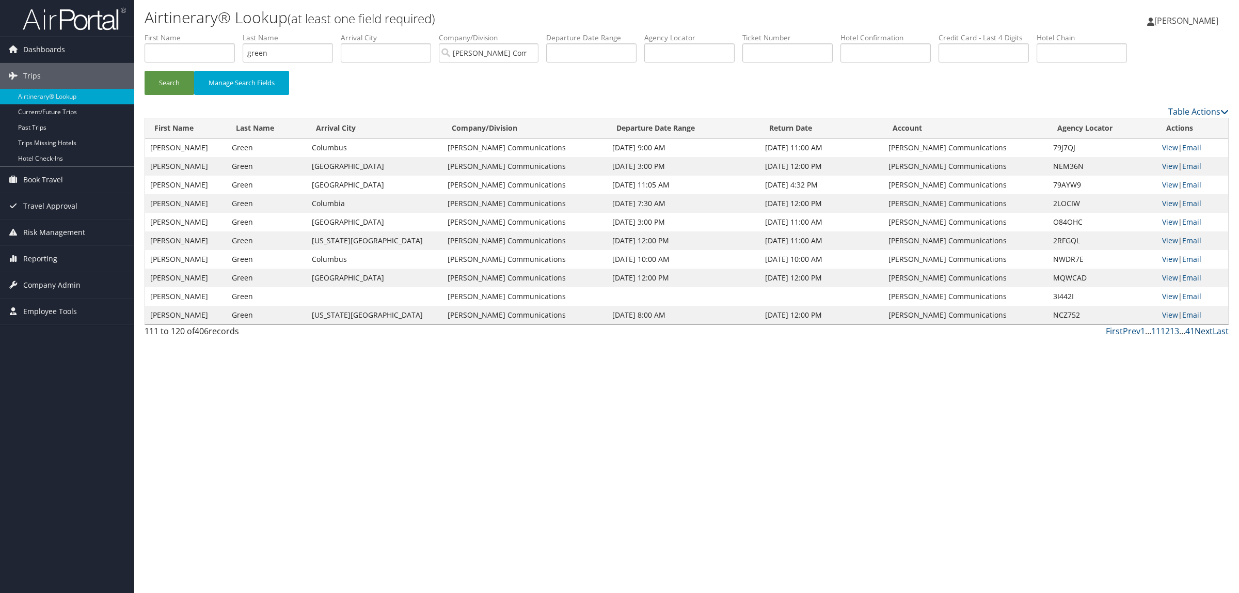
click at [1204, 329] on link "Next" at bounding box center [1204, 330] width 18 height 11
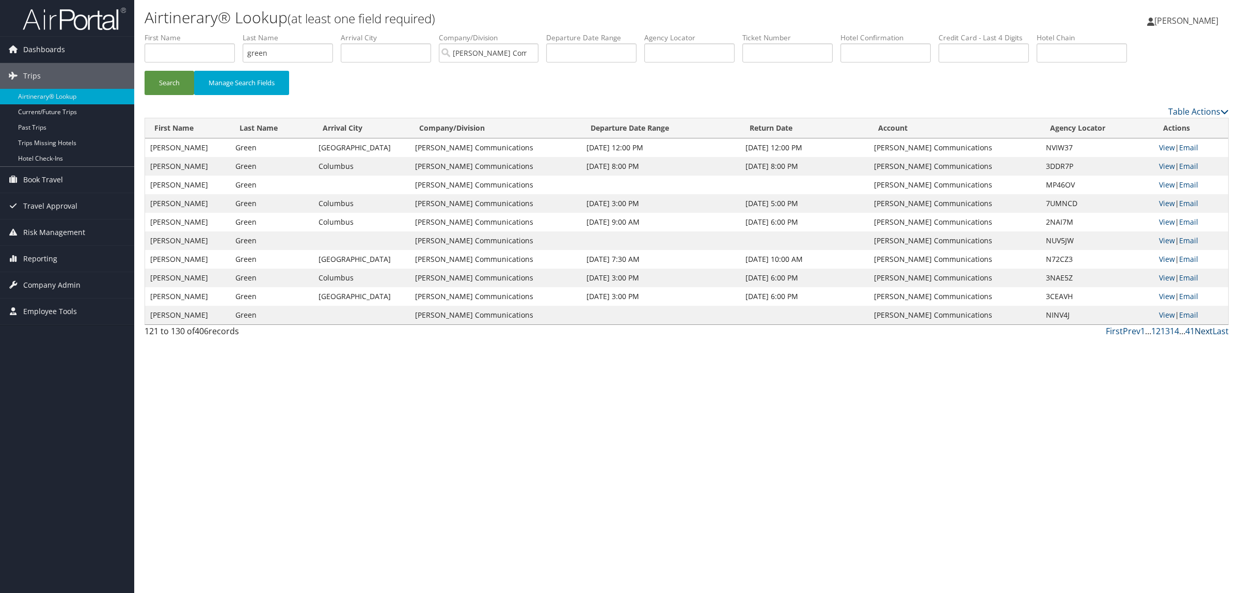
click at [1204, 329] on link "Next" at bounding box center [1204, 330] width 18 height 11
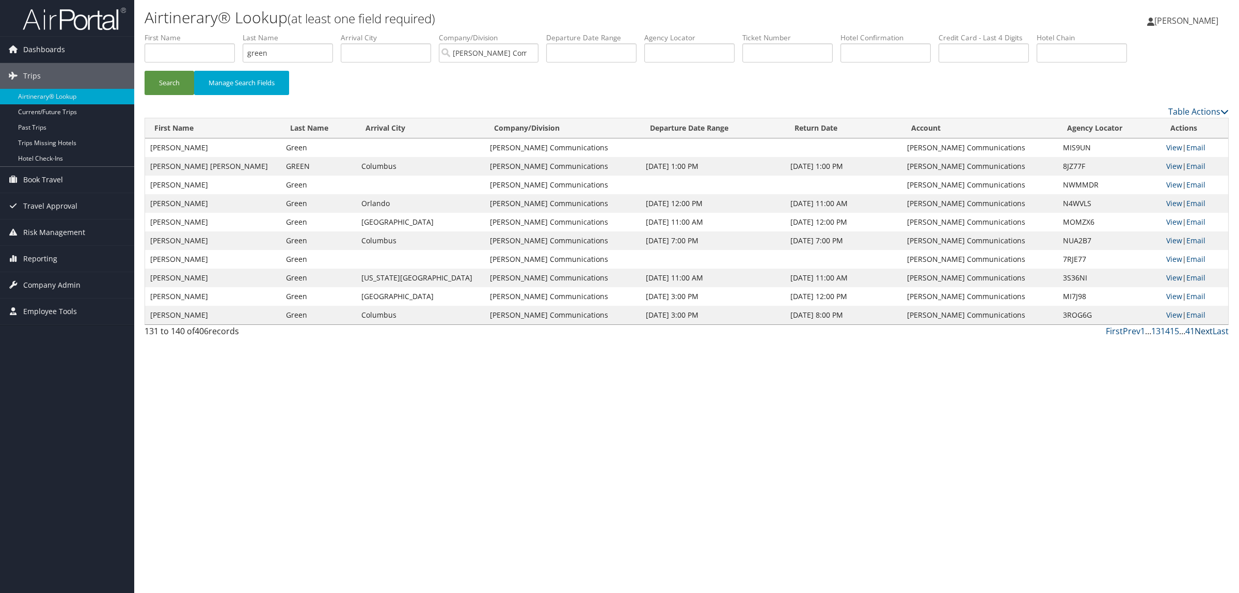
click at [1204, 329] on link "Next" at bounding box center [1204, 330] width 18 height 11
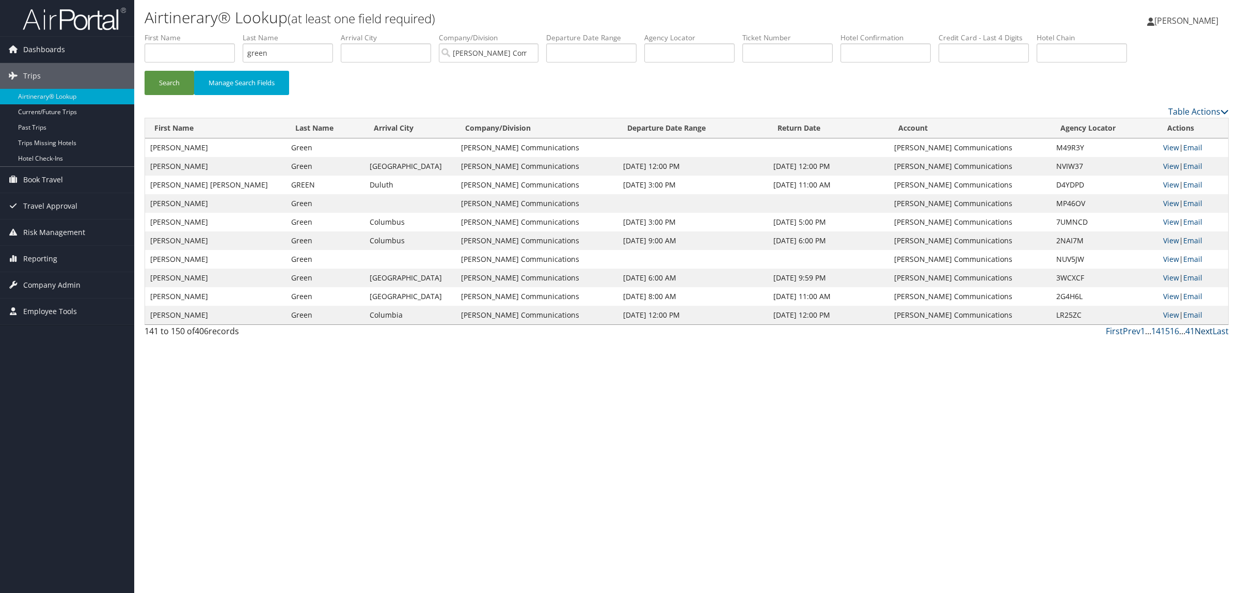
click at [1204, 329] on link "Next" at bounding box center [1204, 330] width 18 height 11
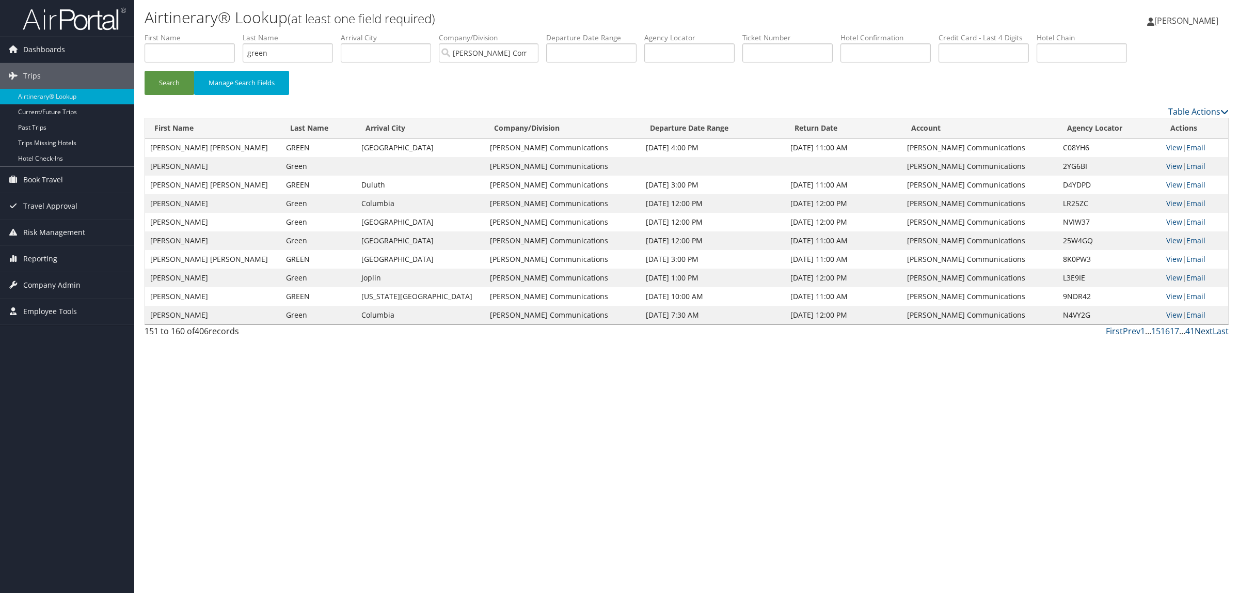
click at [1202, 331] on link "Next" at bounding box center [1204, 330] width 18 height 11
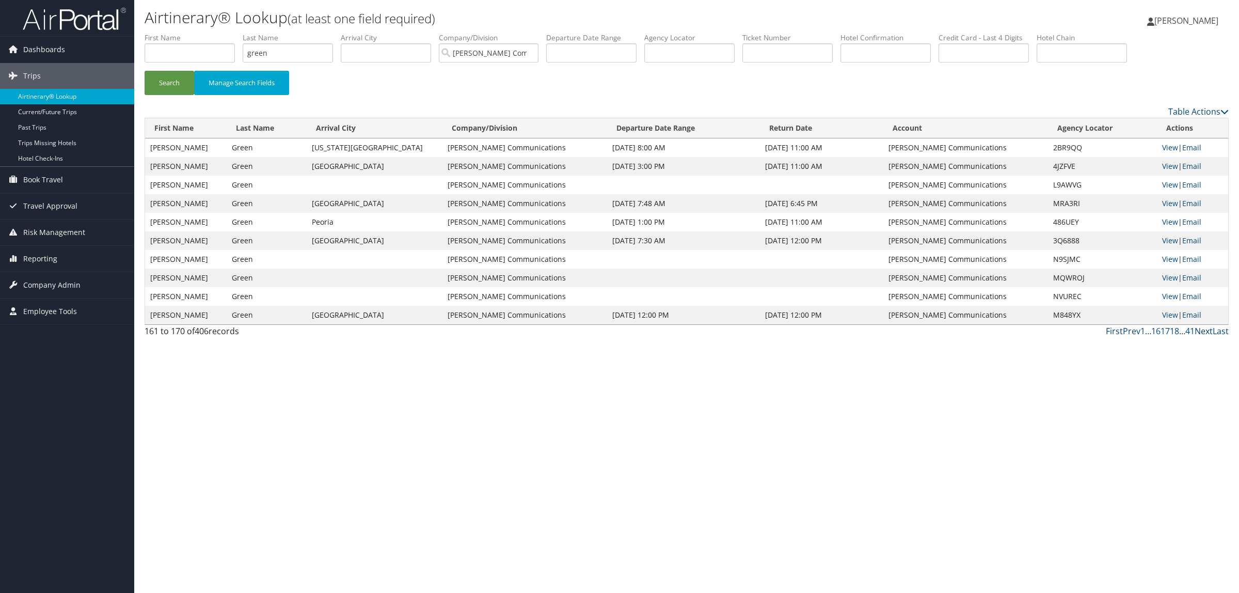
click at [1202, 331] on link "Next" at bounding box center [1204, 330] width 18 height 11
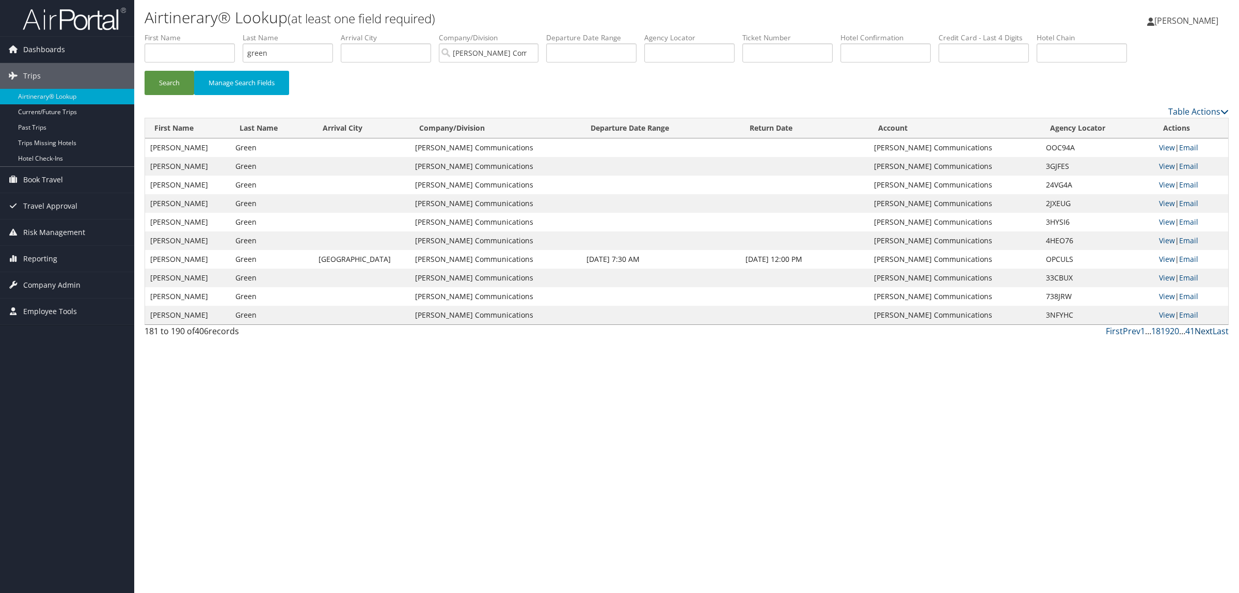
click at [1202, 331] on link "Next" at bounding box center [1204, 330] width 18 height 11
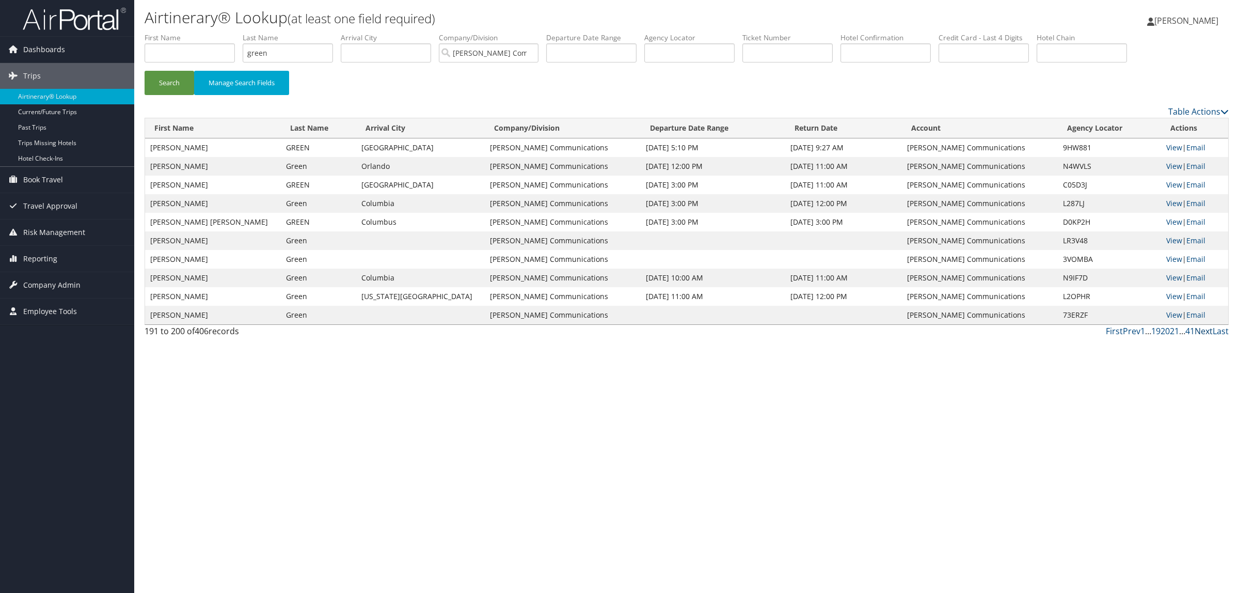
click at [1202, 331] on link "Next" at bounding box center [1204, 330] width 18 height 11
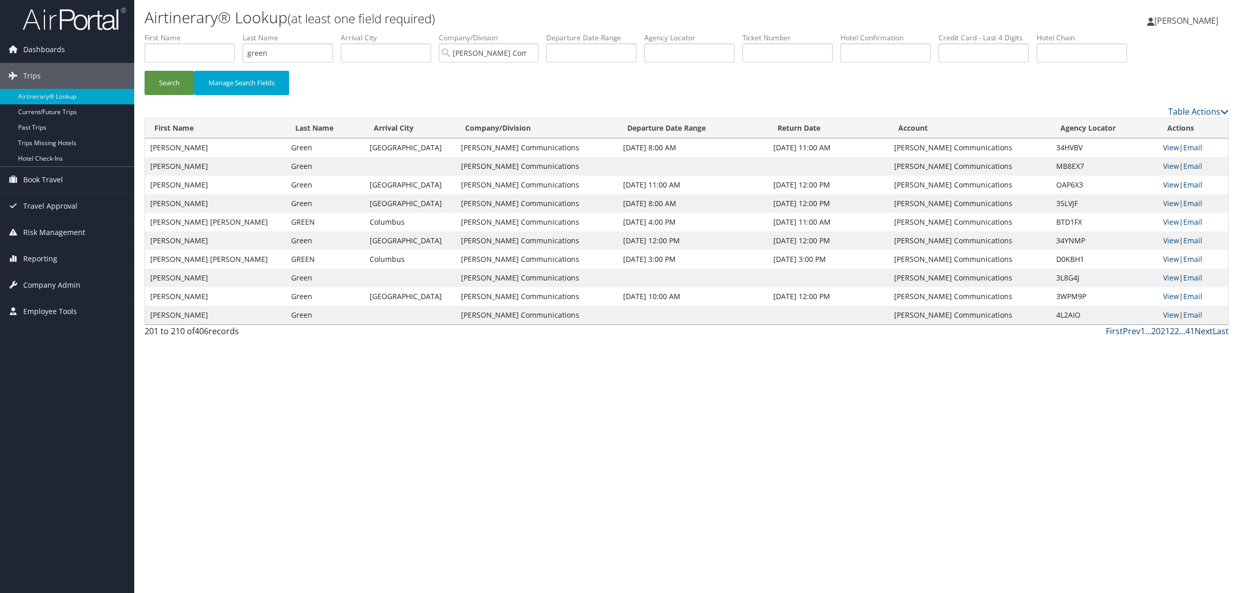
click at [1202, 331] on link "Next" at bounding box center [1204, 330] width 18 height 11
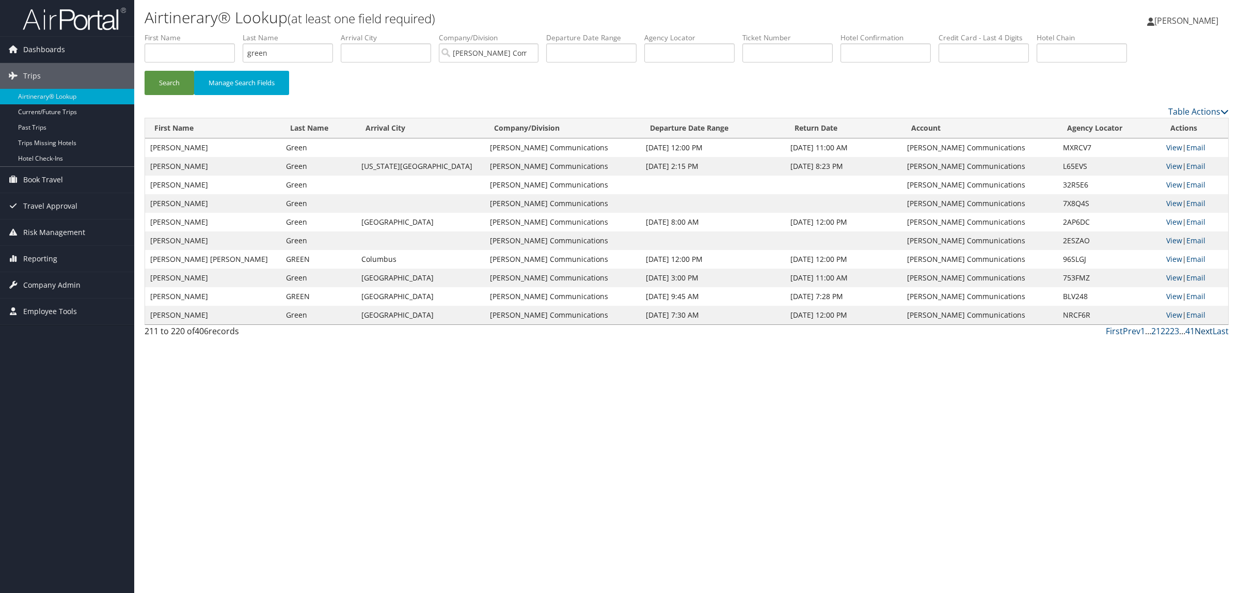
click at [1201, 331] on link "Next" at bounding box center [1204, 330] width 18 height 11
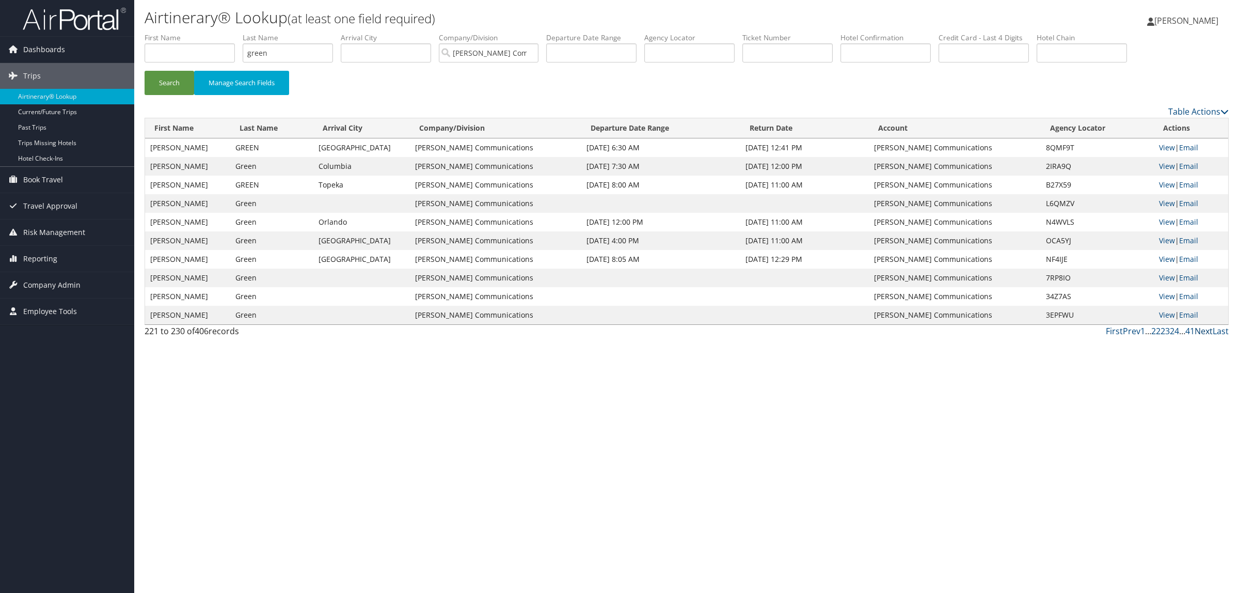
click at [1202, 334] on link "Next" at bounding box center [1204, 330] width 18 height 11
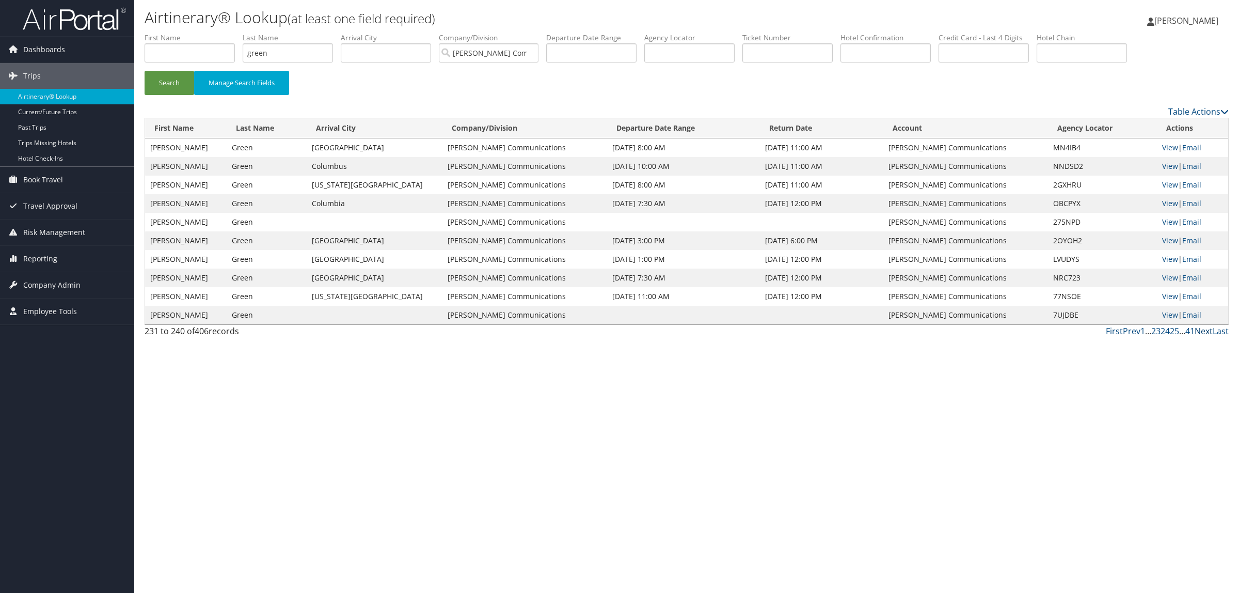
click at [1202, 334] on link "Next" at bounding box center [1204, 330] width 18 height 11
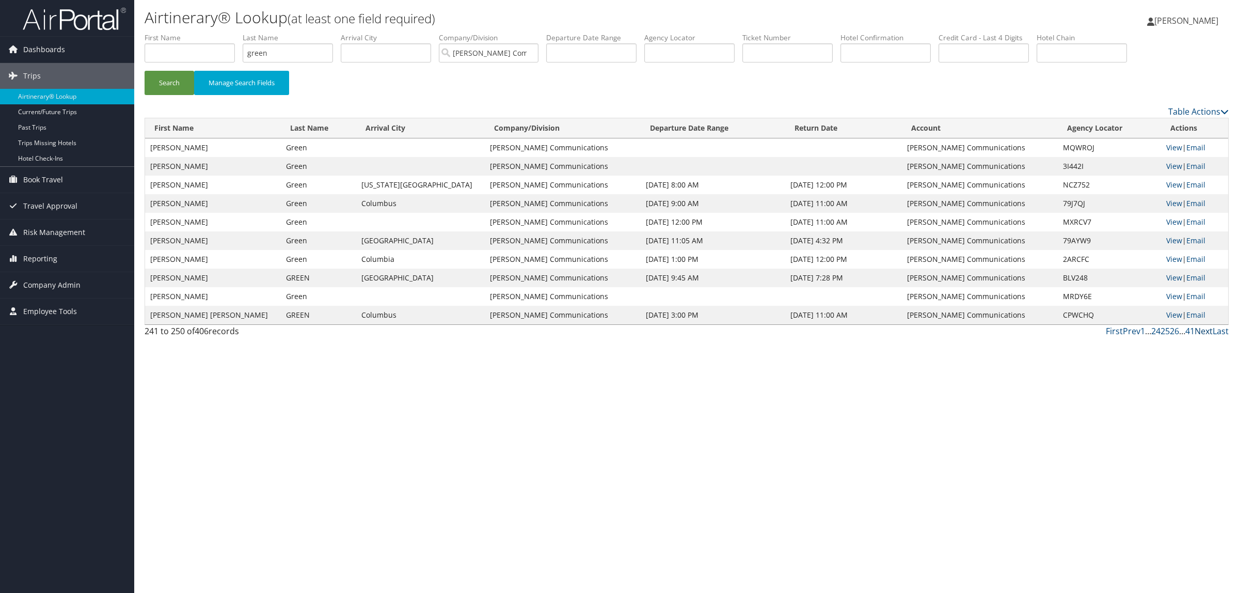
click at [1202, 334] on link "Next" at bounding box center [1204, 330] width 18 height 11
click at [1206, 334] on link "Next" at bounding box center [1204, 330] width 18 height 11
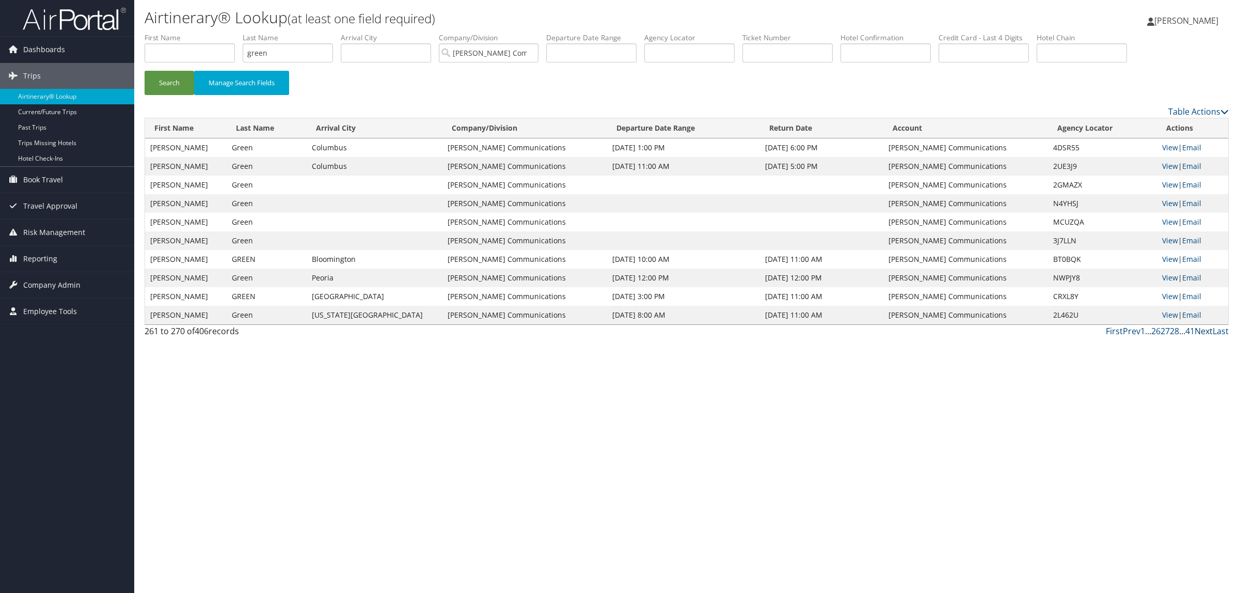
click at [1206, 333] on link "Next" at bounding box center [1204, 330] width 18 height 11
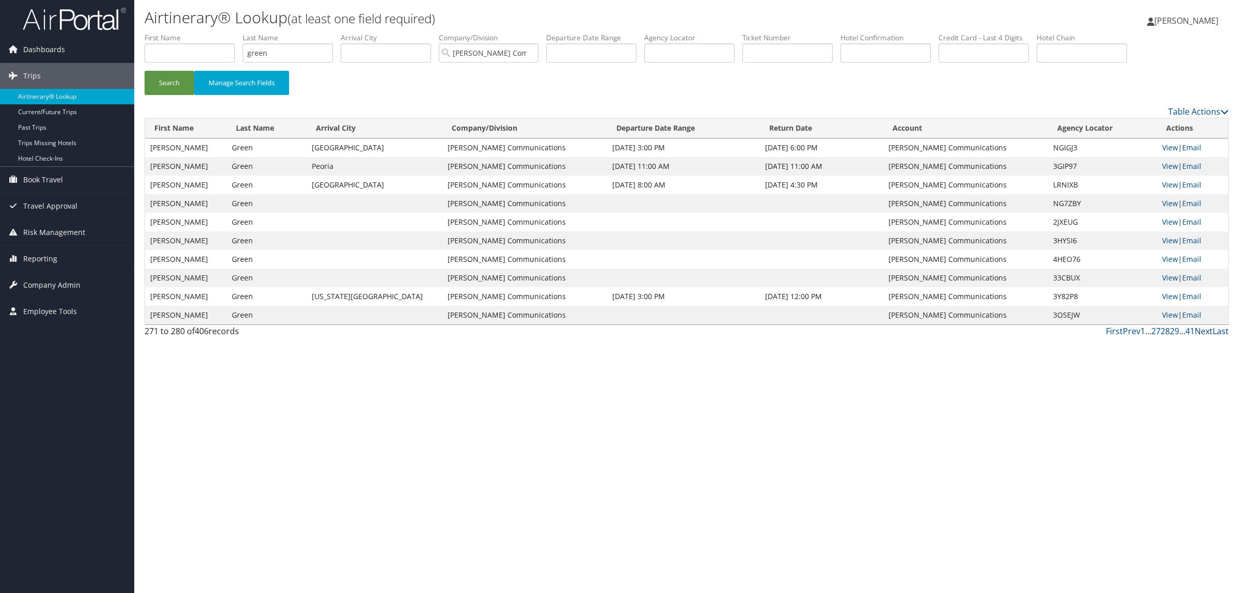
click at [1201, 331] on link "Next" at bounding box center [1204, 330] width 18 height 11
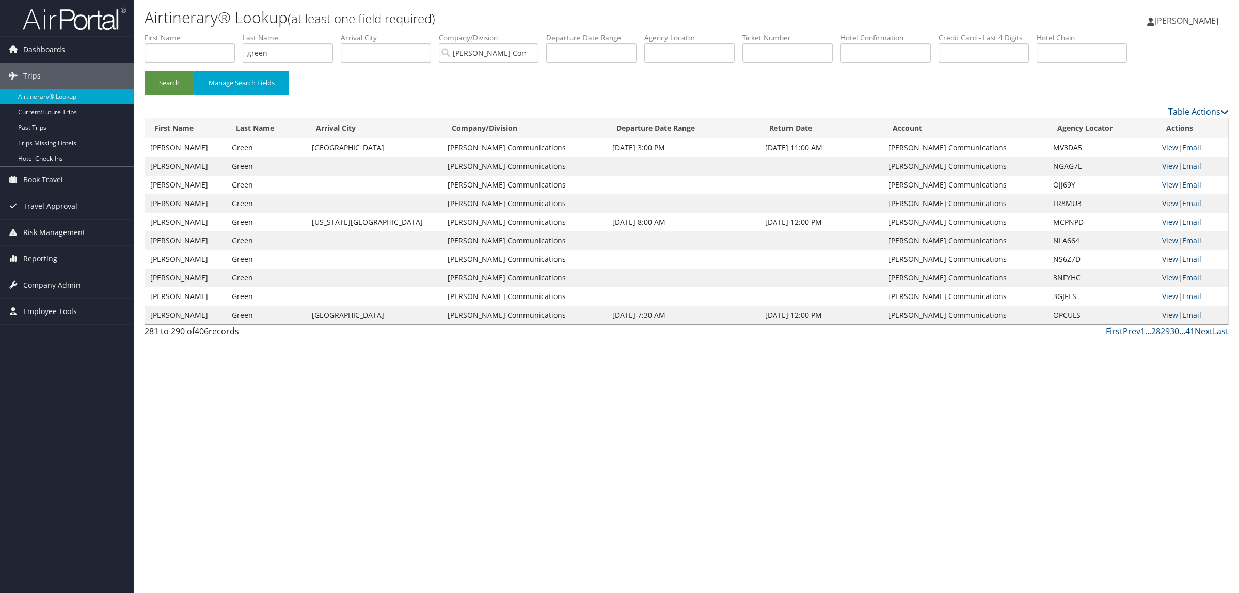
click at [1211, 329] on link "Next" at bounding box center [1204, 330] width 18 height 11
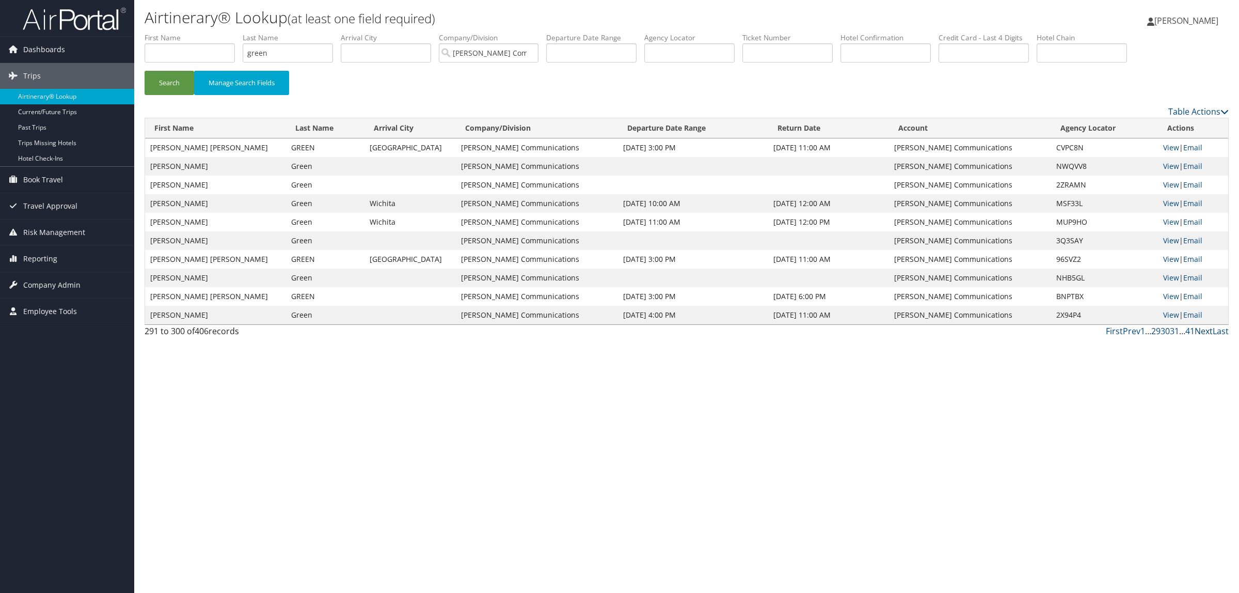
click at [1202, 326] on link "Next" at bounding box center [1204, 330] width 18 height 11
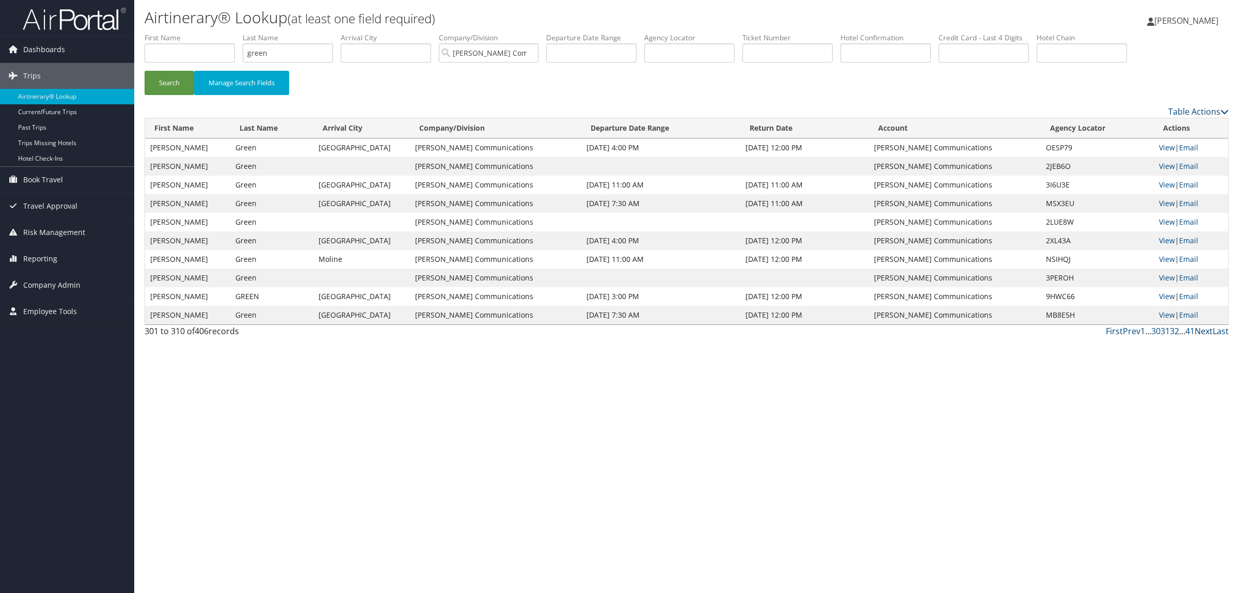
click at [1202, 332] on link "Next" at bounding box center [1204, 330] width 18 height 11
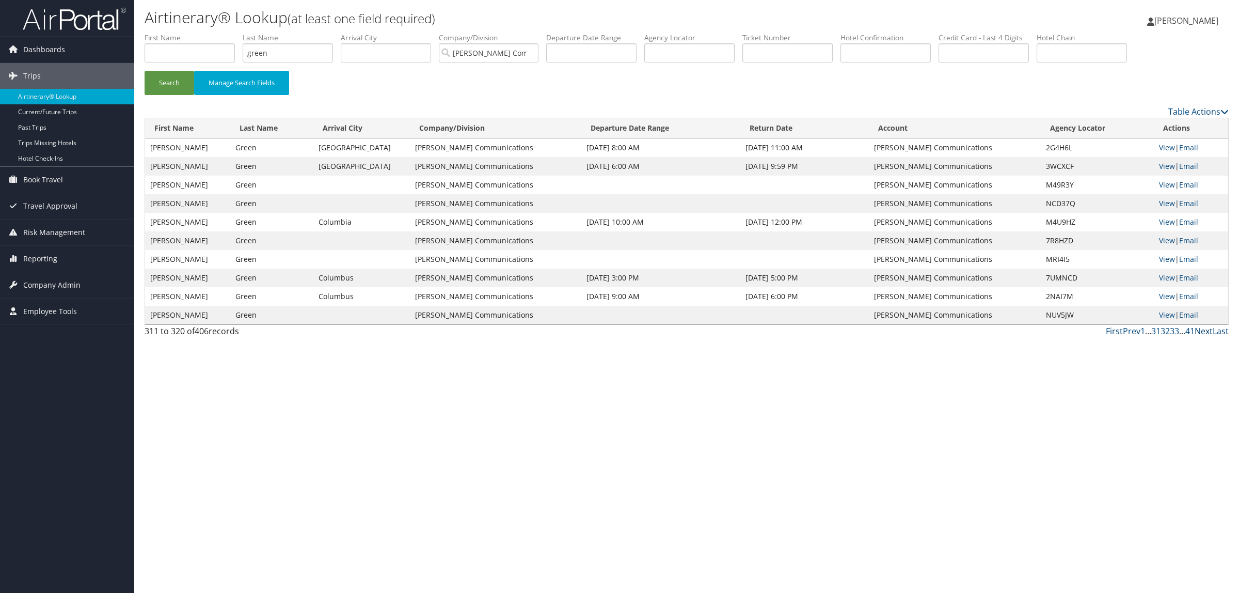
click at [1204, 329] on link "Next" at bounding box center [1204, 330] width 18 height 11
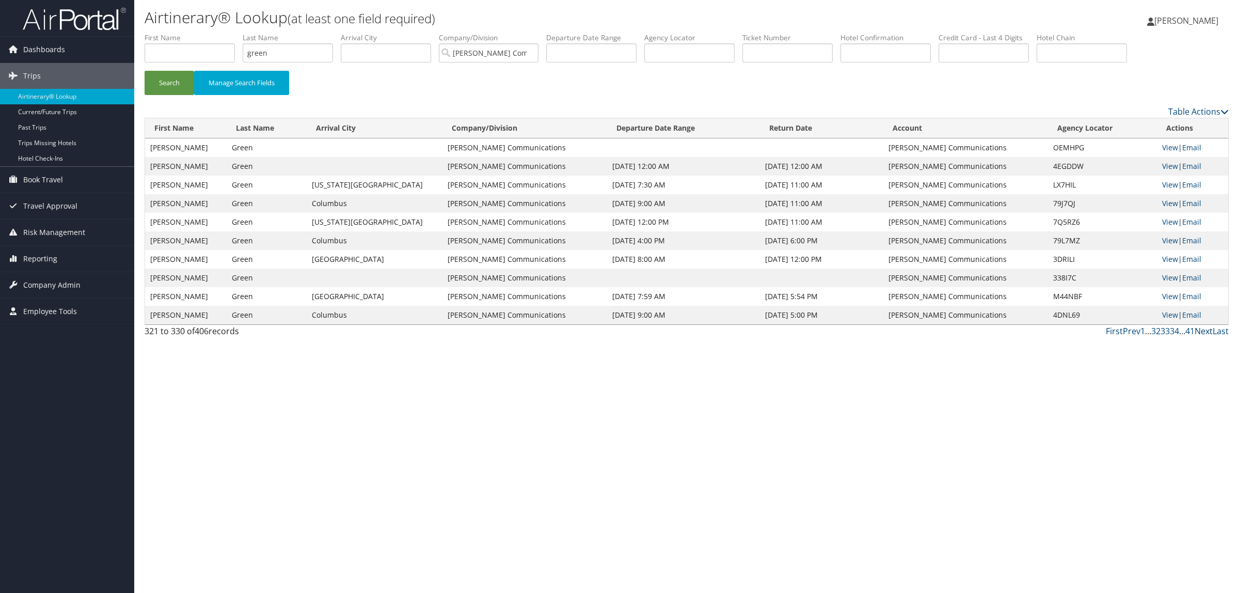
click at [1205, 329] on link "Next" at bounding box center [1204, 330] width 18 height 11
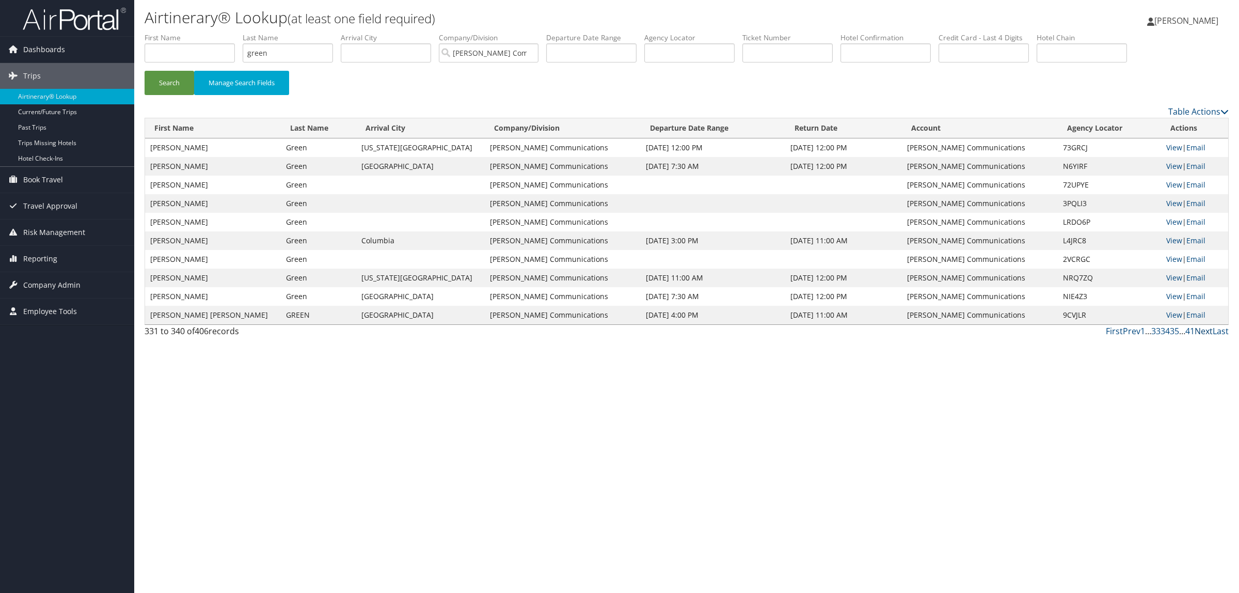
click at [1205, 329] on link "Next" at bounding box center [1204, 330] width 18 height 11
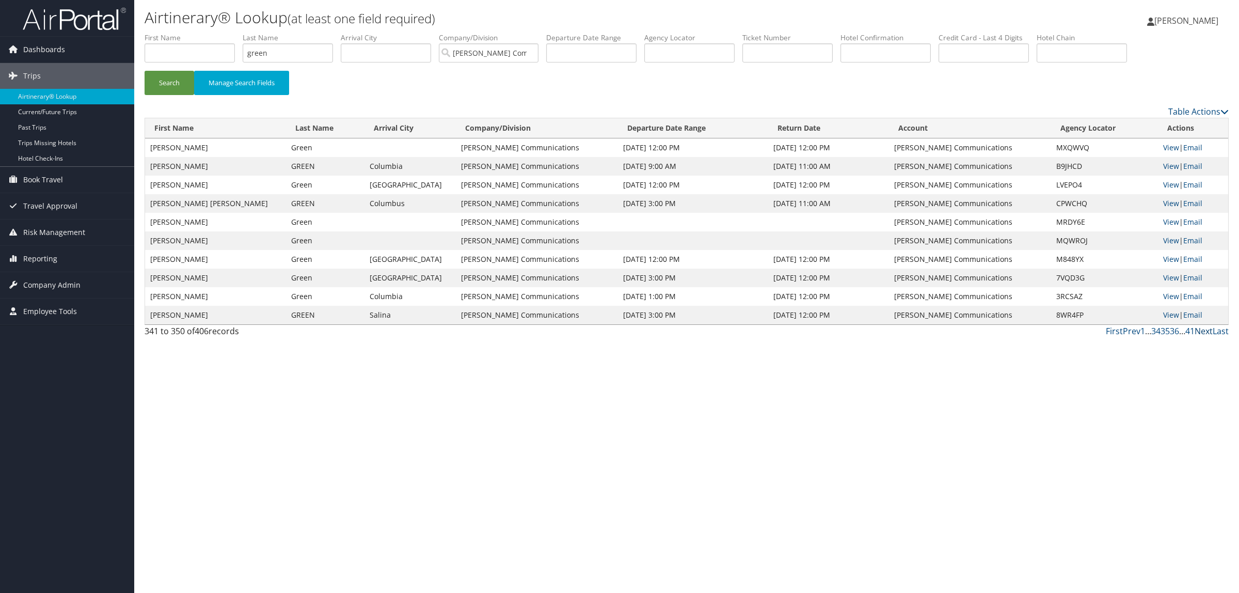
click at [1205, 329] on link "Next" at bounding box center [1204, 330] width 18 height 11
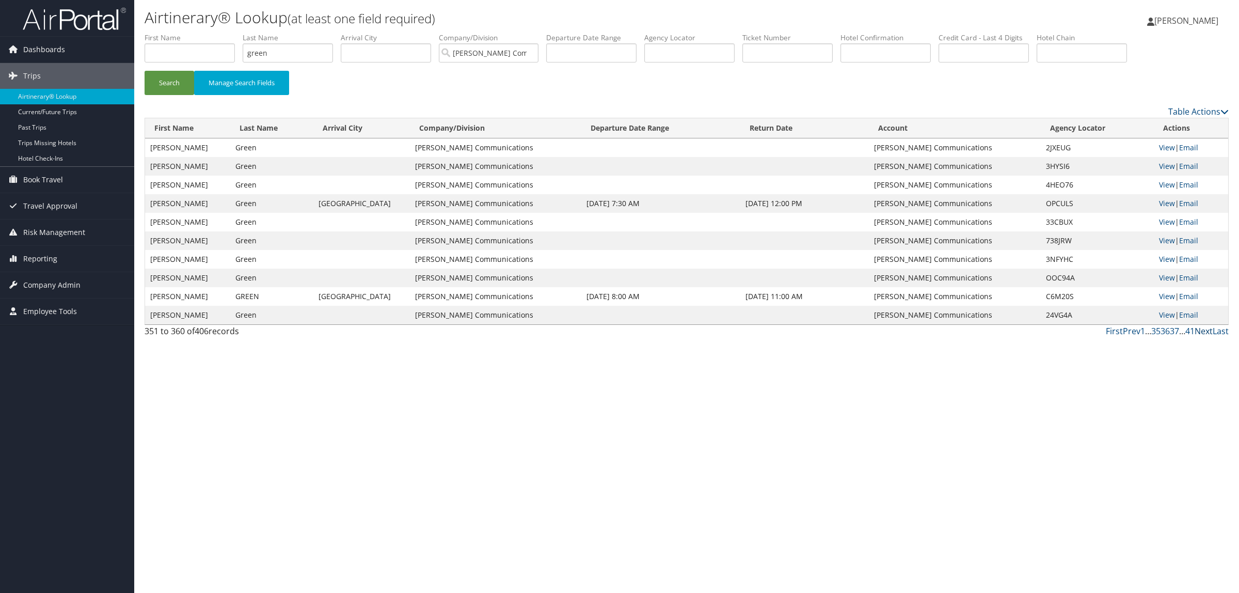
click at [1205, 329] on link "Next" at bounding box center [1204, 330] width 18 height 11
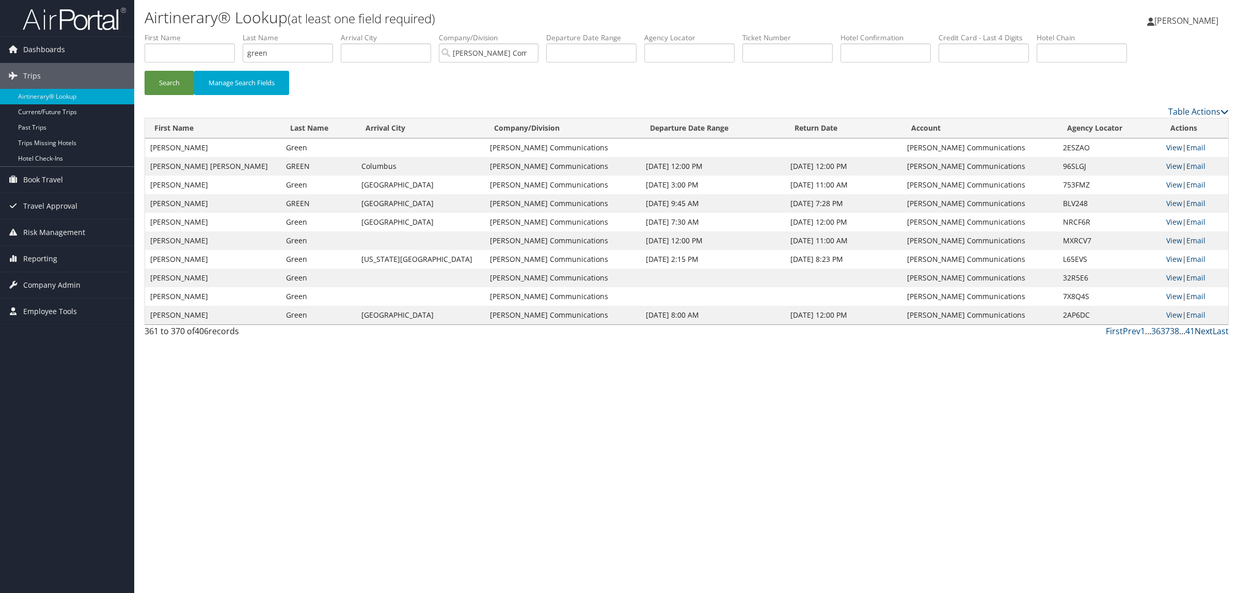
click at [1205, 328] on link "Next" at bounding box center [1204, 330] width 18 height 11
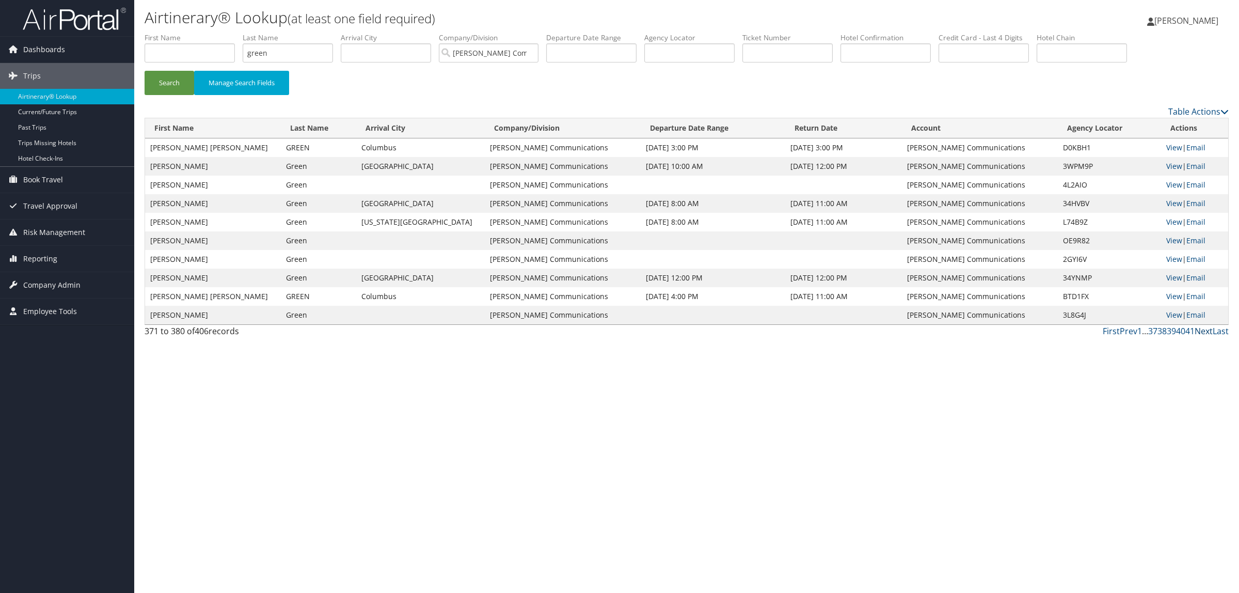
click at [1204, 332] on link "Next" at bounding box center [1204, 330] width 18 height 11
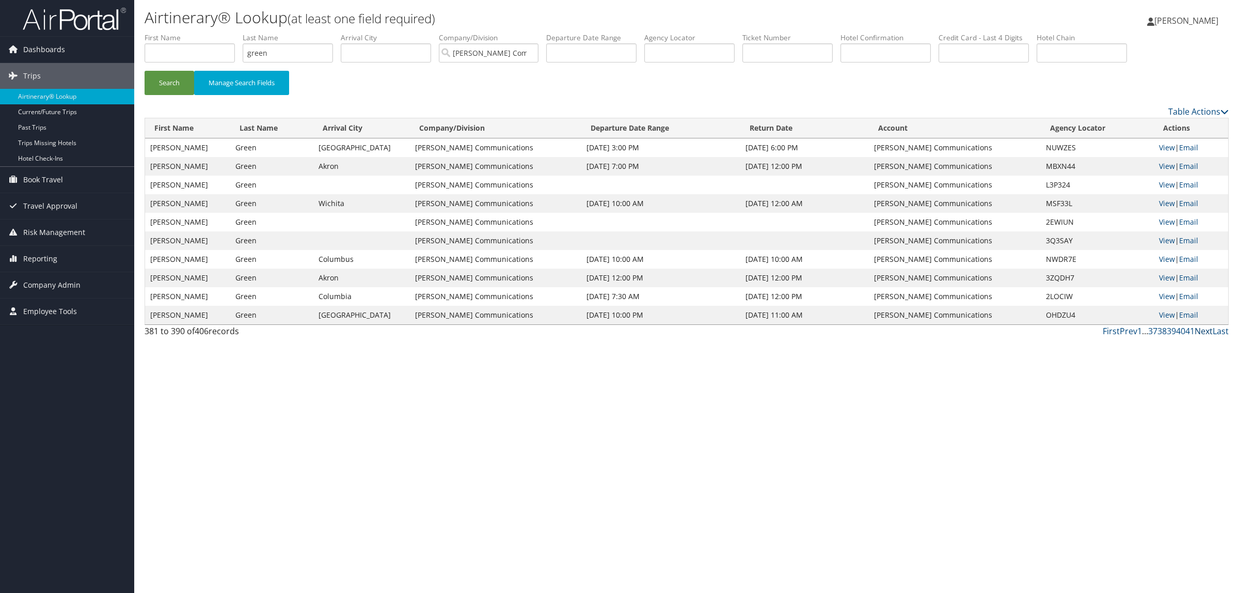
click at [1204, 332] on link "Next" at bounding box center [1204, 330] width 18 height 11
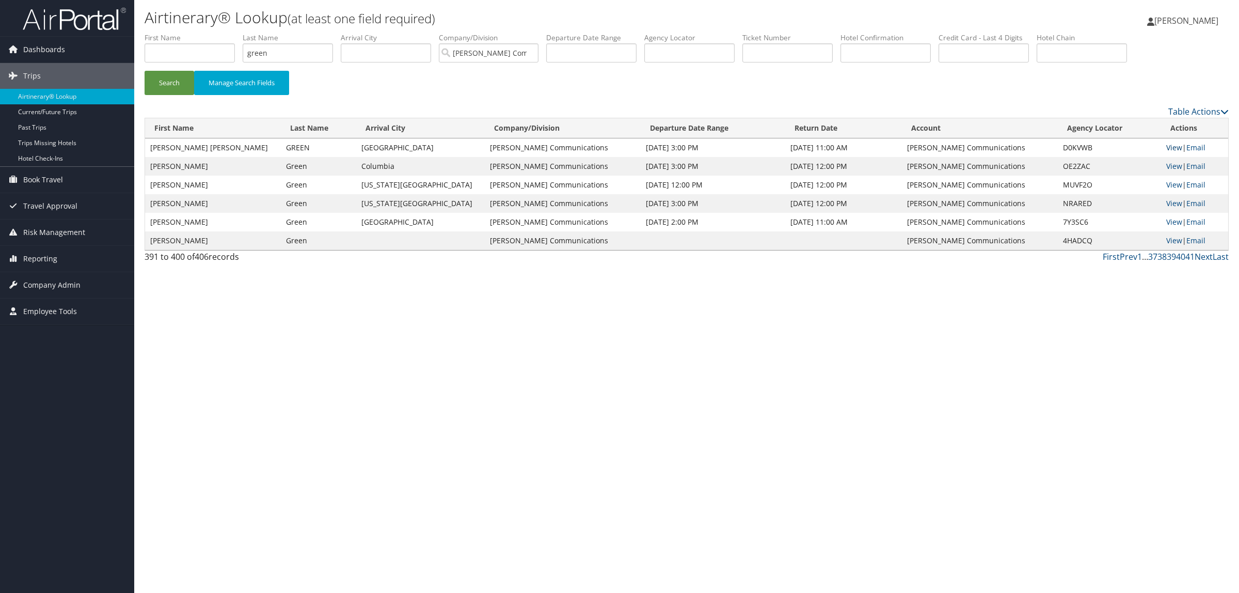
click at [1166, 144] on link "View" at bounding box center [1174, 147] width 16 height 10
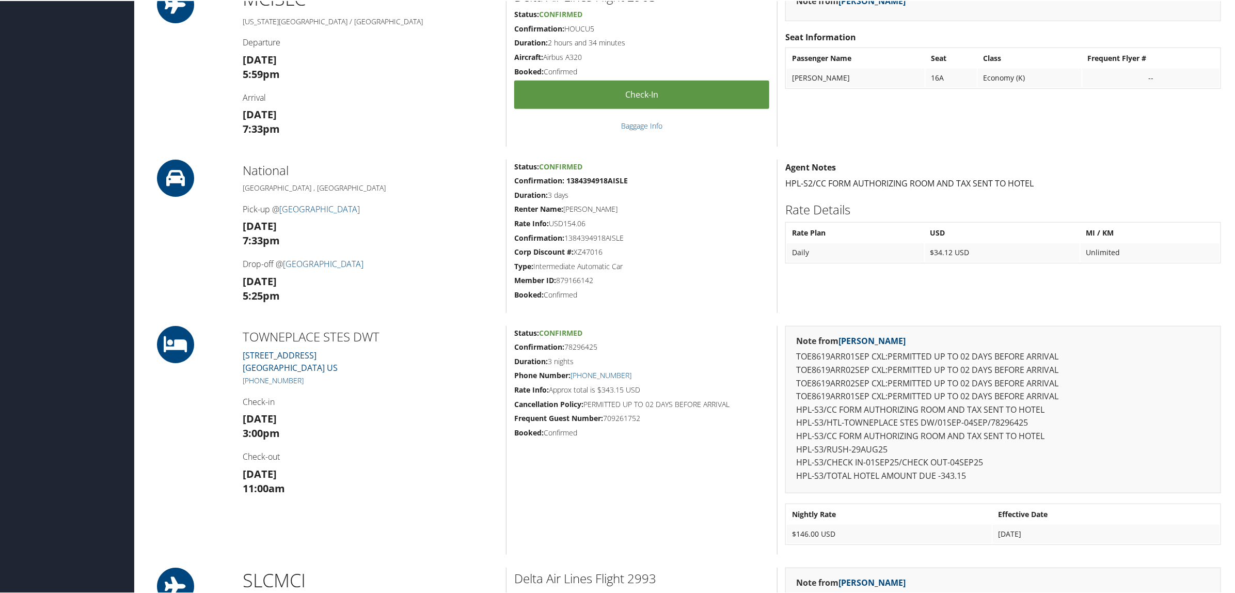
scroll to position [387, 0]
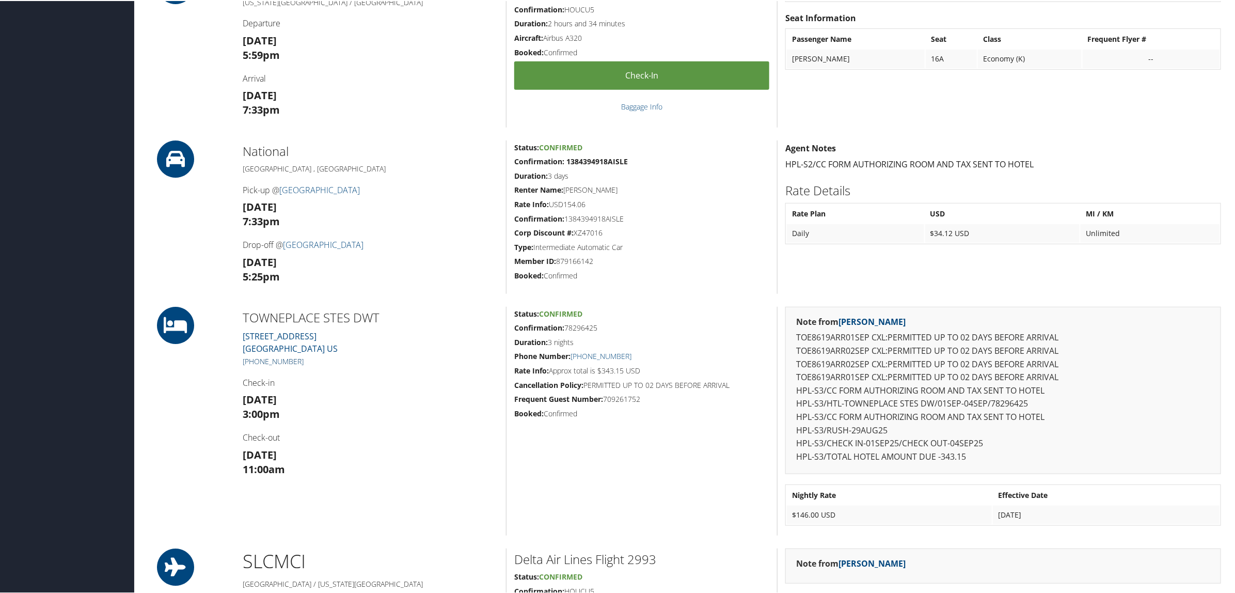
drag, startPoint x: 308, startPoint y: 361, endPoint x: 254, endPoint y: 361, distance: 54.7
click at [254, 361] on h5 "+1 (801) 509-7500" at bounding box center [371, 360] width 256 height 10
copy link "801) 509-7500"
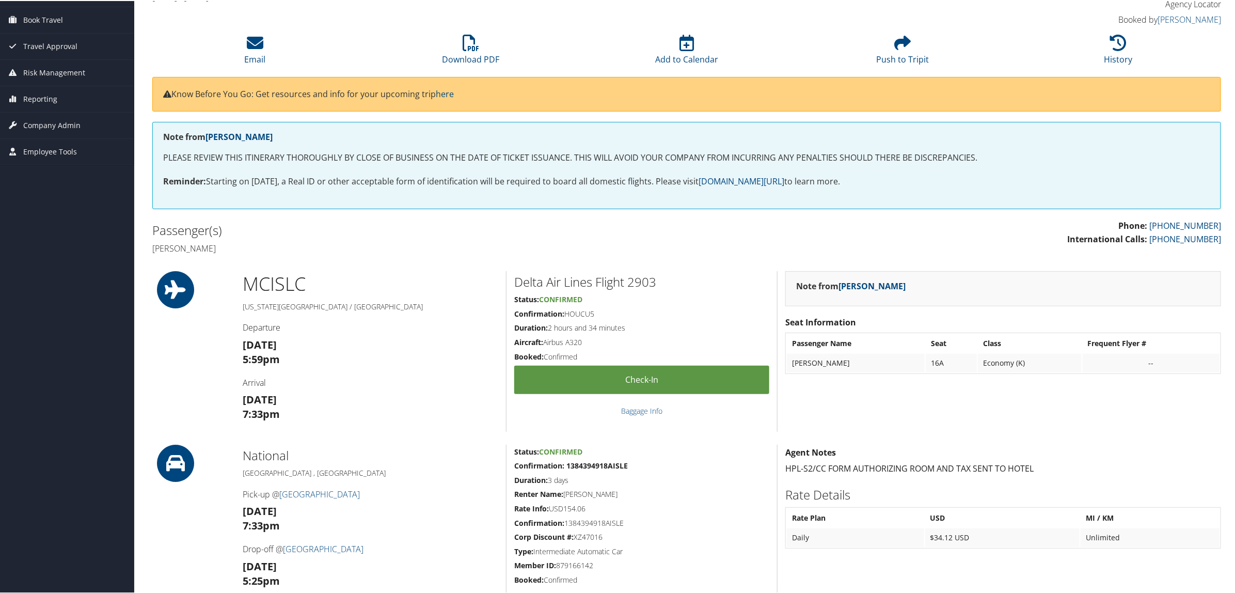
scroll to position [65, 0]
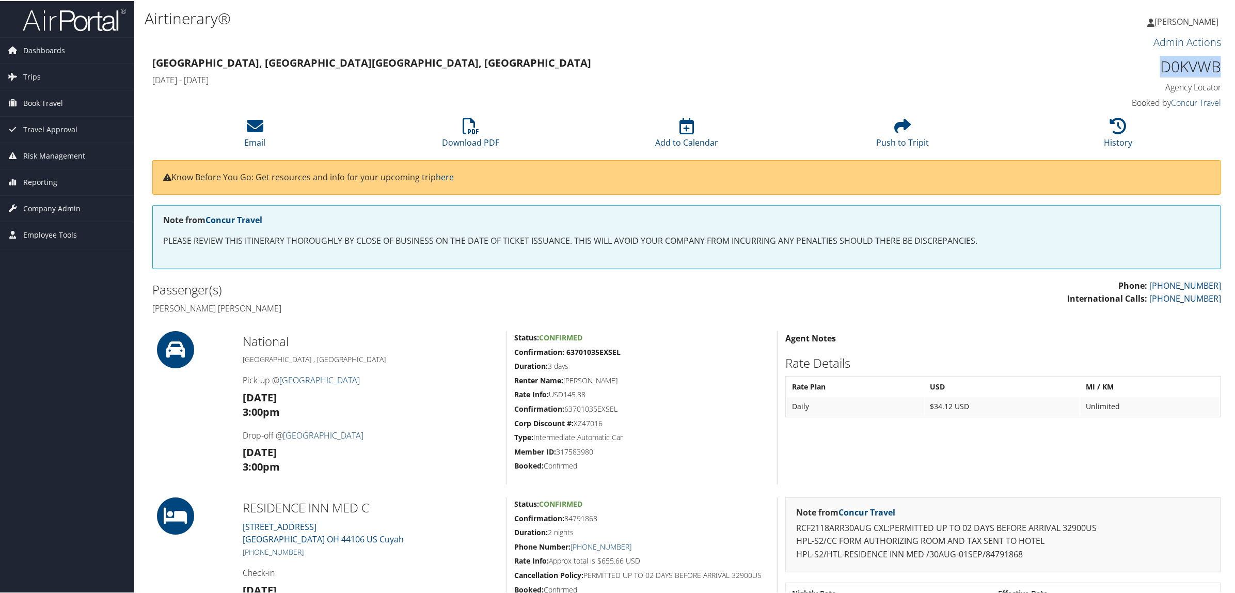
drag, startPoint x: 1157, startPoint y: 66, endPoint x: 1220, endPoint y: 66, distance: 63.0
click at [1220, 66] on div "D0KVWB Agency Locator Agency Locator D0KVWB Booked by Concur Travel Booked by C…" at bounding box center [1093, 82] width 271 height 59
copy h1 "D0KVWB"
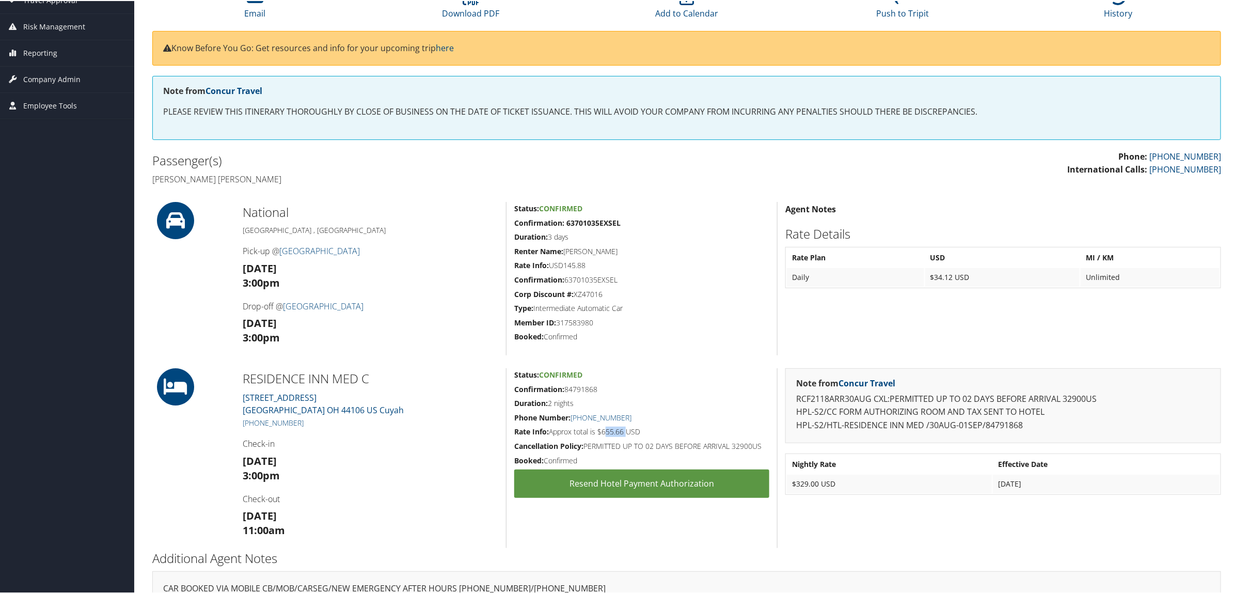
drag, startPoint x: 603, startPoint y: 434, endPoint x: 626, endPoint y: 430, distance: 23.7
click at [626, 430] on h5 "Rate Info: Approx total is $655.66 USD" at bounding box center [641, 430] width 255 height 10
copy h5 "655.66"
